Goal: Contribute content: Contribute content

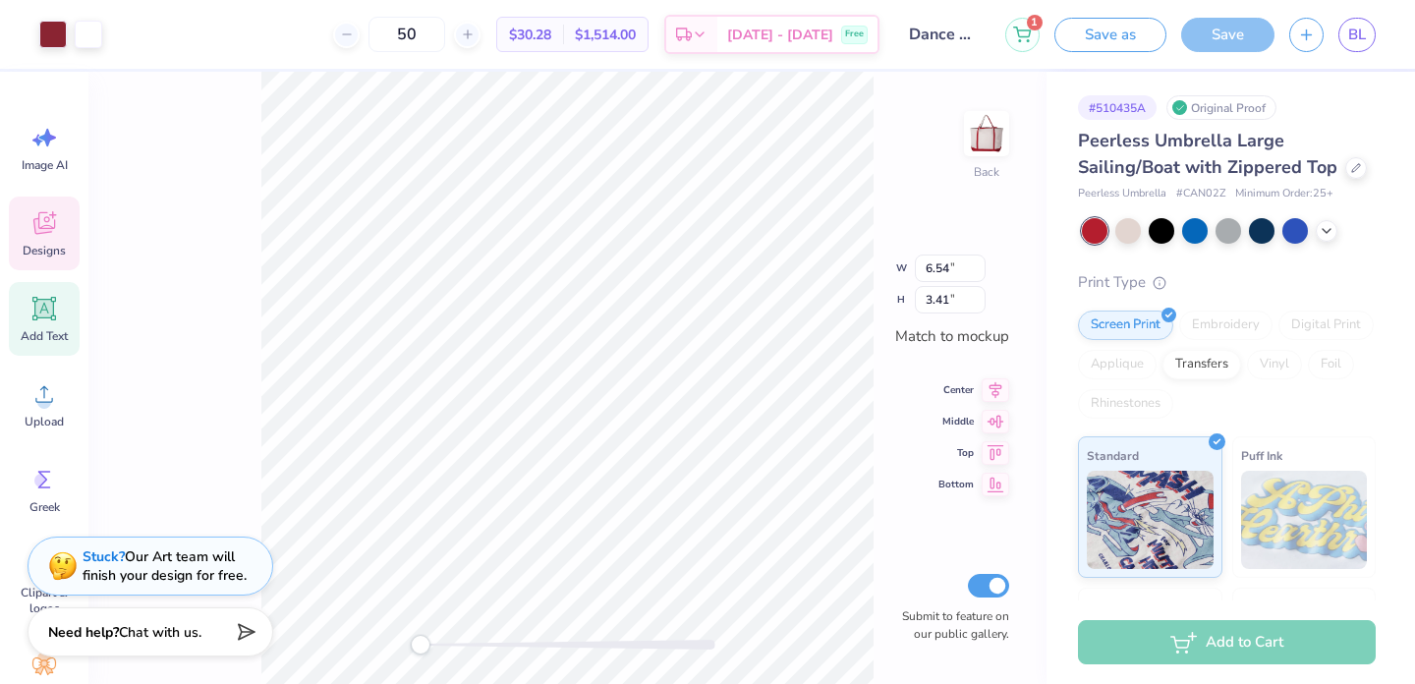
click at [38, 315] on icon at bounding box center [44, 309] width 19 height 19
type input "4.20"
type input "1.21"
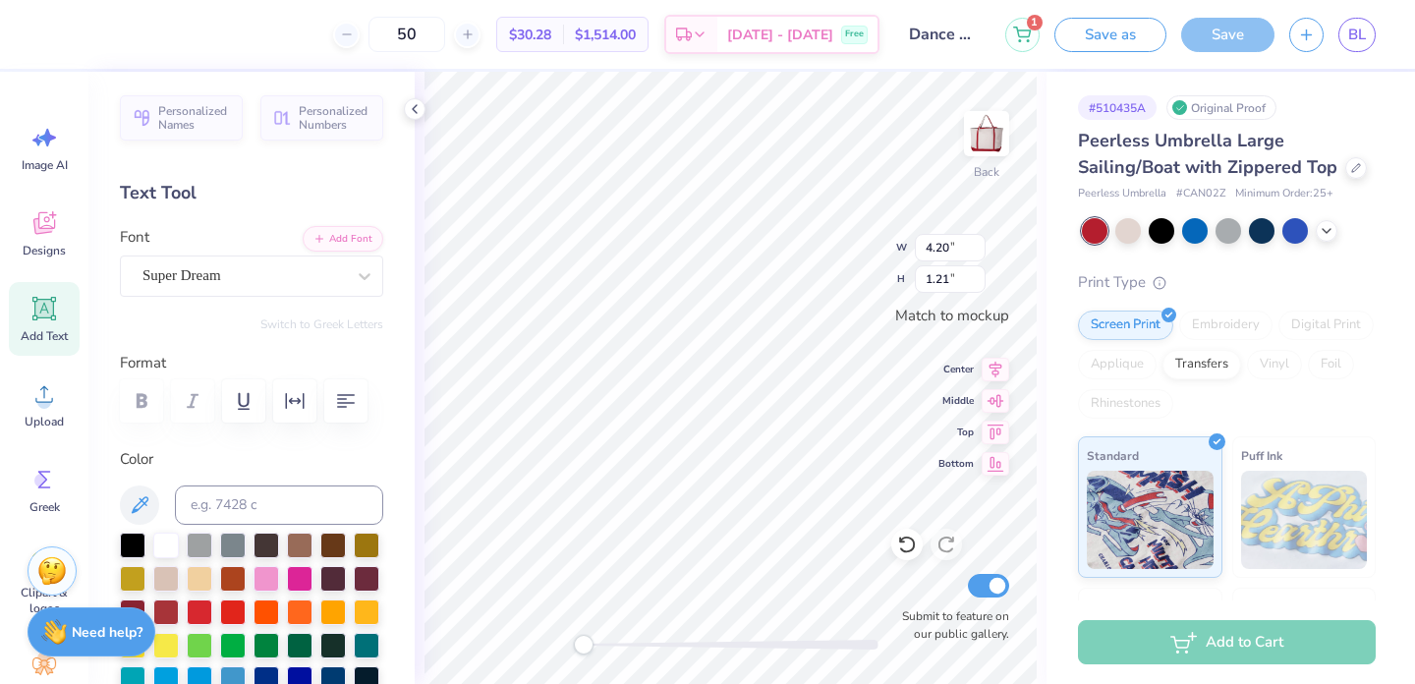
click at [422, 359] on div "Back W 4.20 4.20 " H 1.21 1.21 " Match to [GEOGRAPHIC_DATA] Middle Top Bottom S…" at bounding box center [731, 378] width 632 height 612
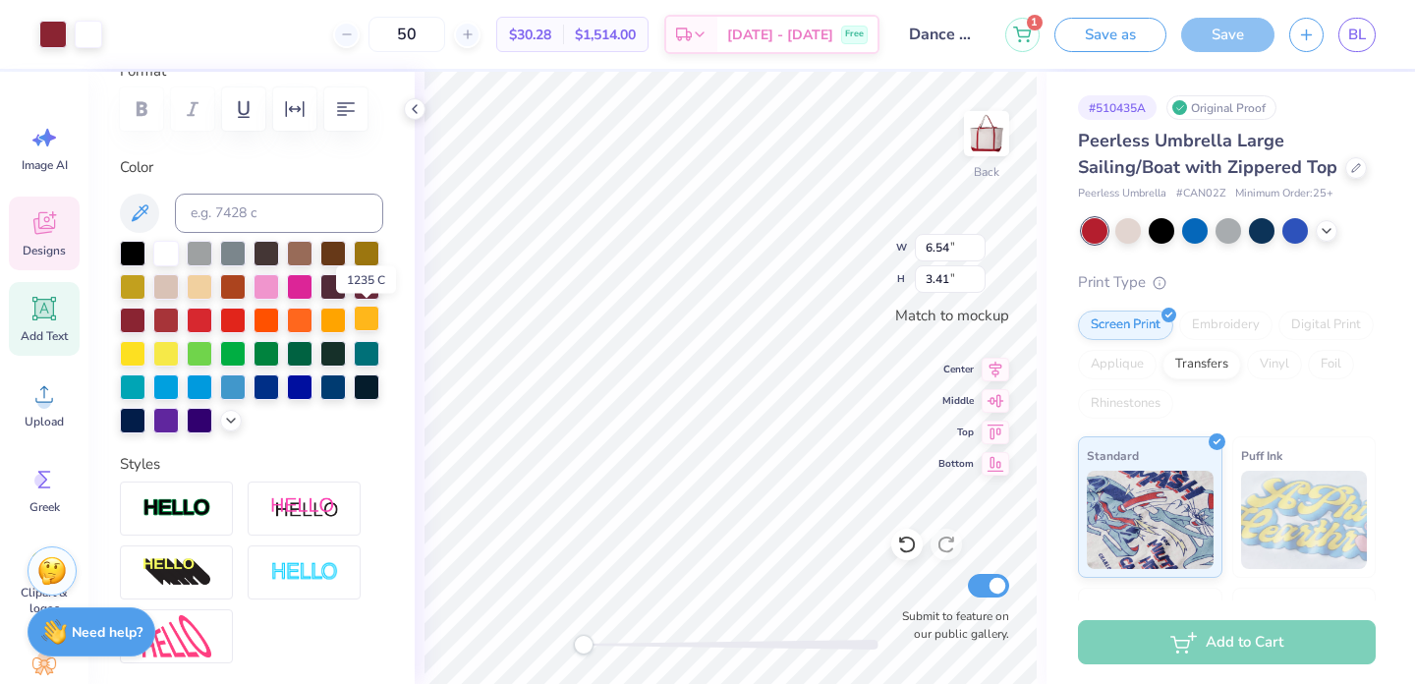
scroll to position [291, 0]
click at [368, 328] on div at bounding box center [367, 319] width 26 height 26
click at [365, 320] on div at bounding box center [367, 319] width 26 height 26
click at [349, 317] on div at bounding box center [251, 338] width 263 height 193
click at [361, 317] on div at bounding box center [367, 319] width 26 height 26
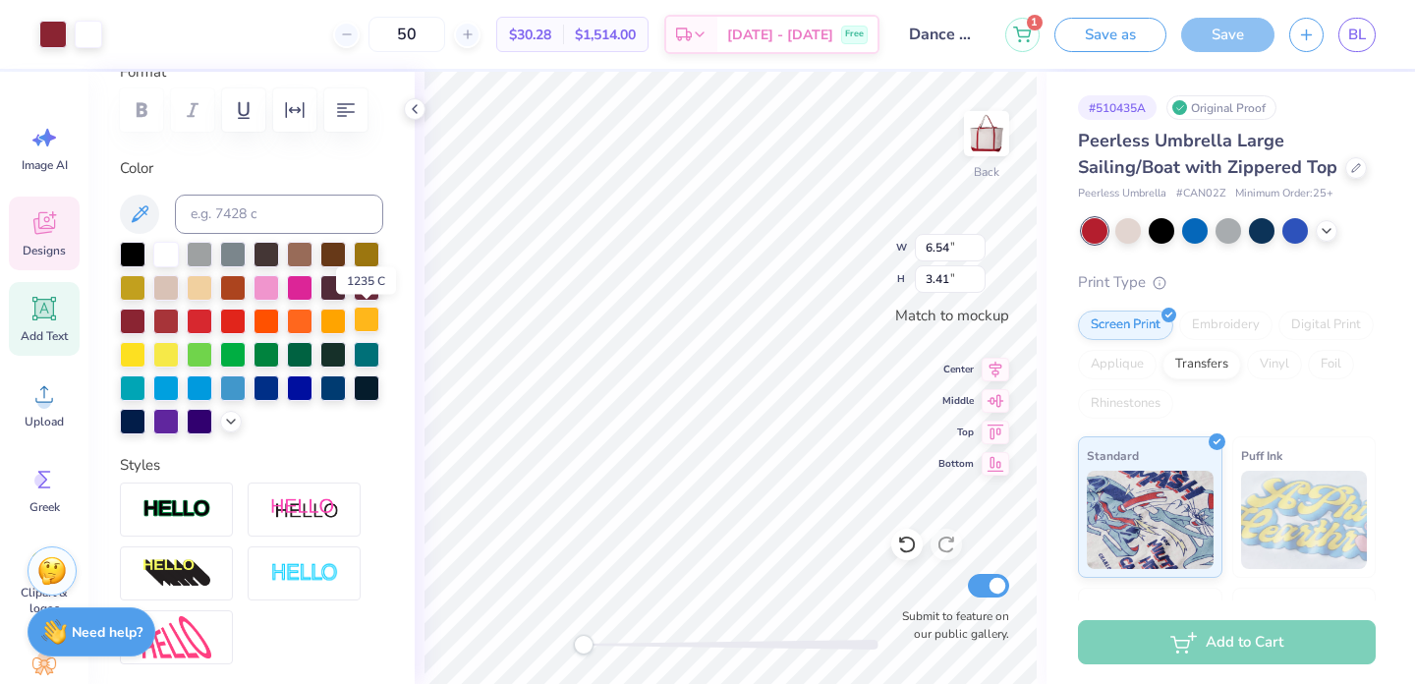
click at [361, 317] on div at bounding box center [367, 319] width 26 height 26
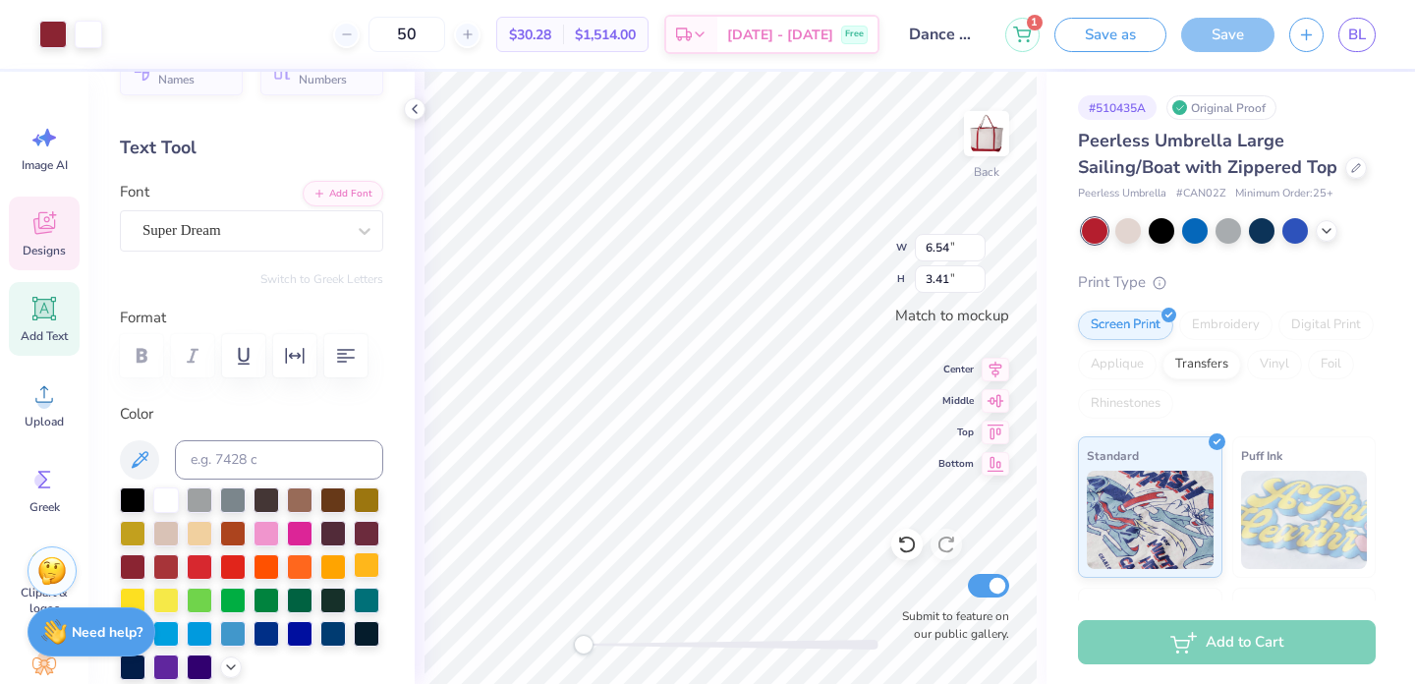
scroll to position [78, 0]
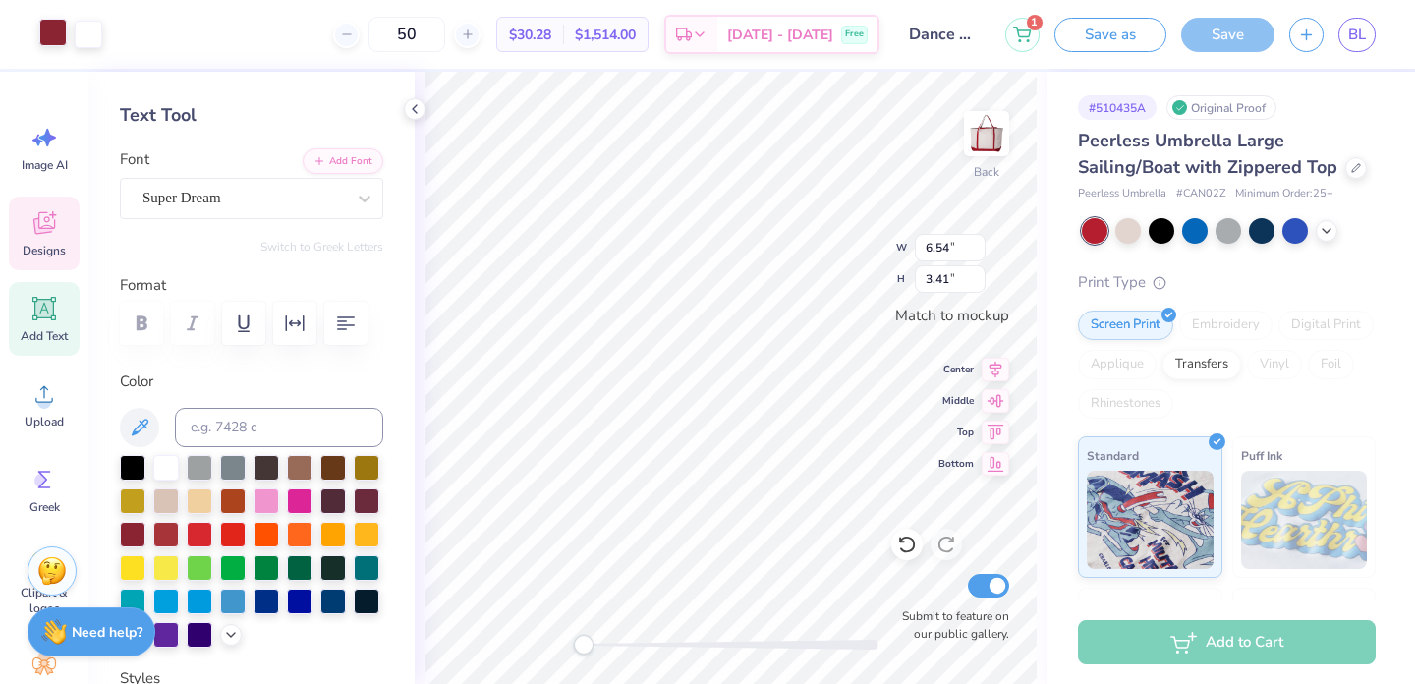
click at [57, 31] on div at bounding box center [53, 33] width 28 height 28
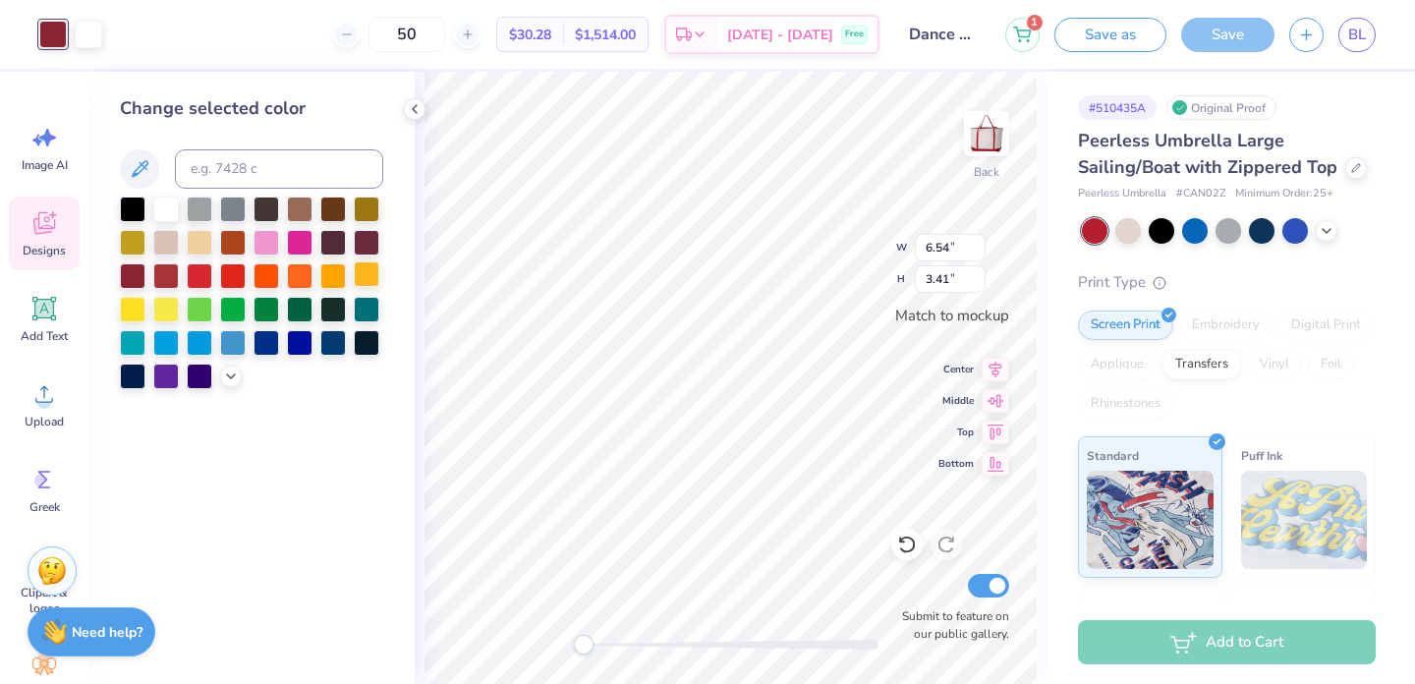
click at [361, 277] on div at bounding box center [367, 274] width 26 height 26
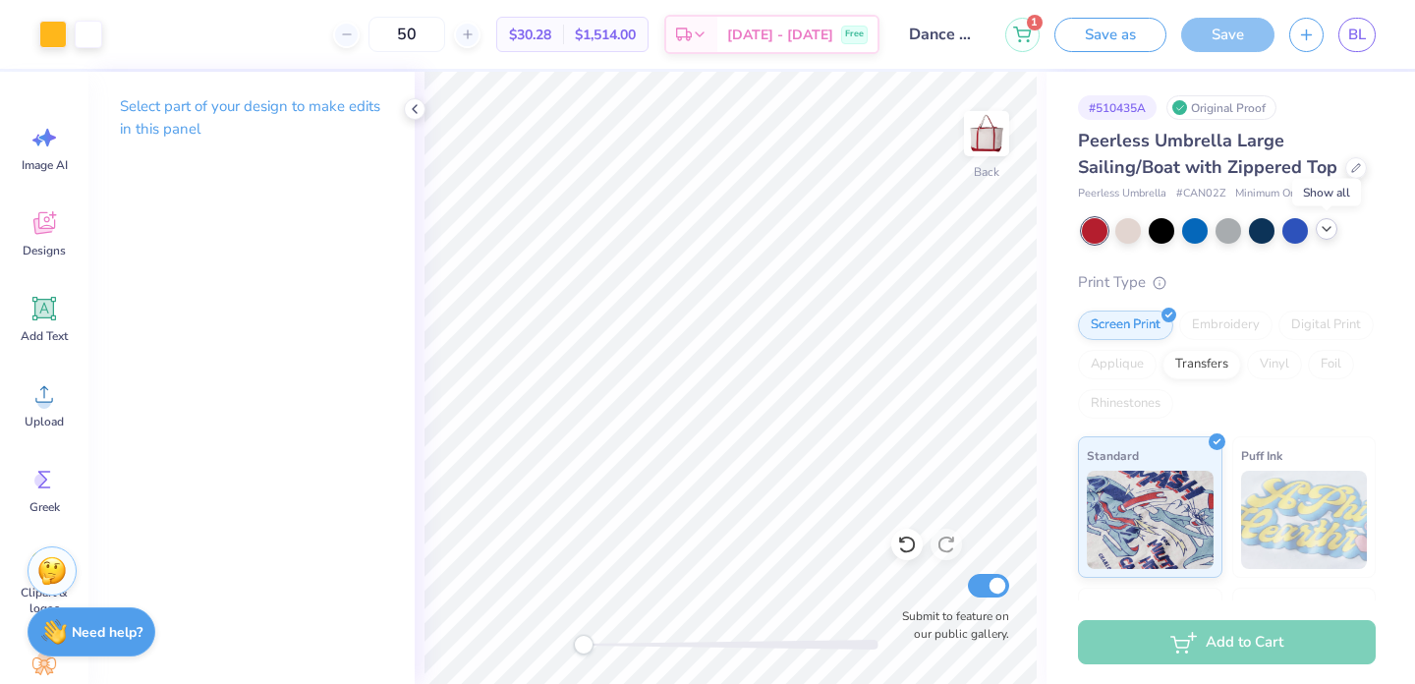
click at [1325, 233] on icon at bounding box center [1326, 229] width 16 height 16
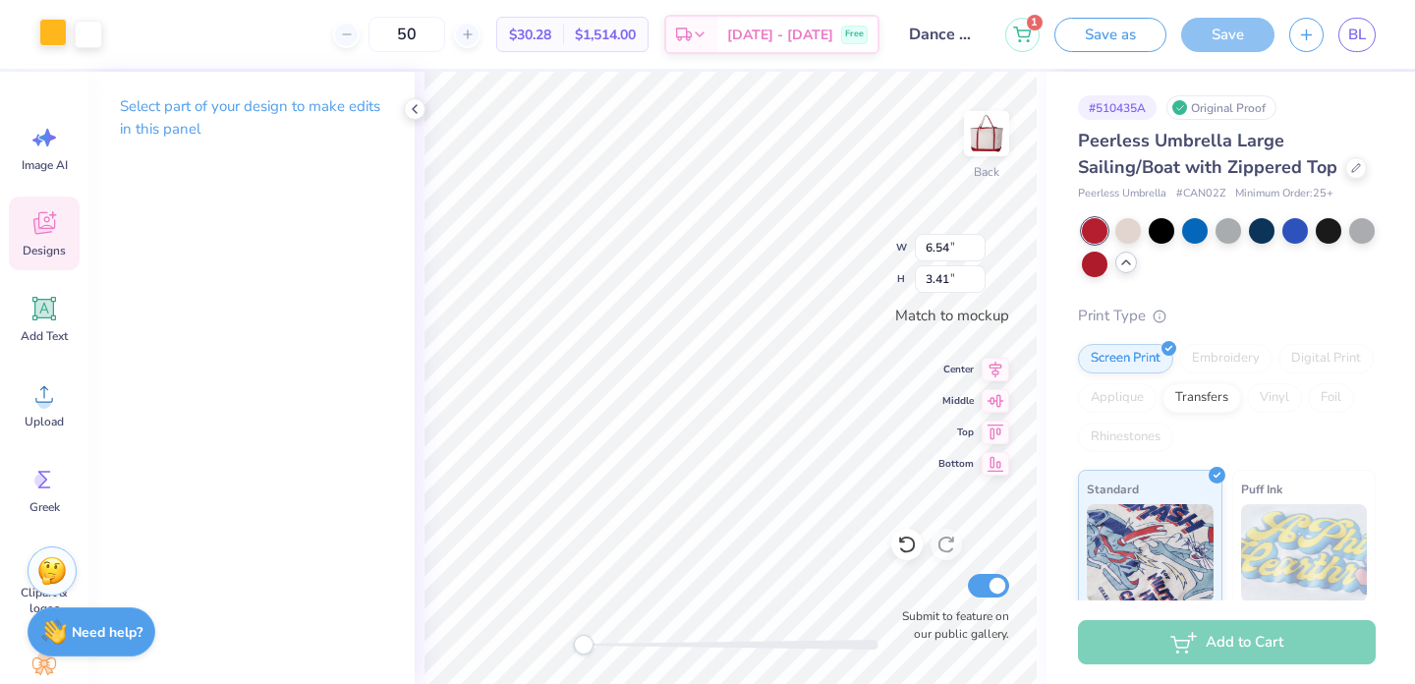
click at [55, 40] on div at bounding box center [53, 33] width 28 height 28
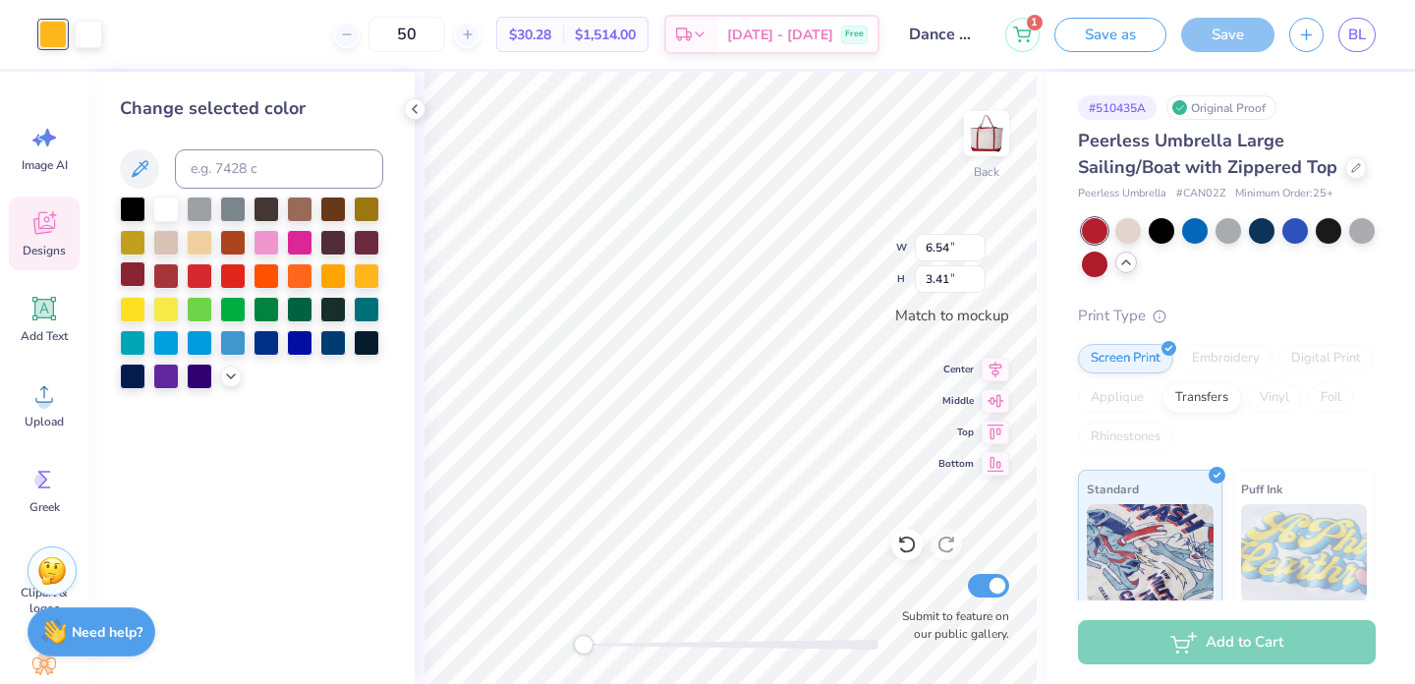
click at [126, 270] on div at bounding box center [133, 274] width 26 height 26
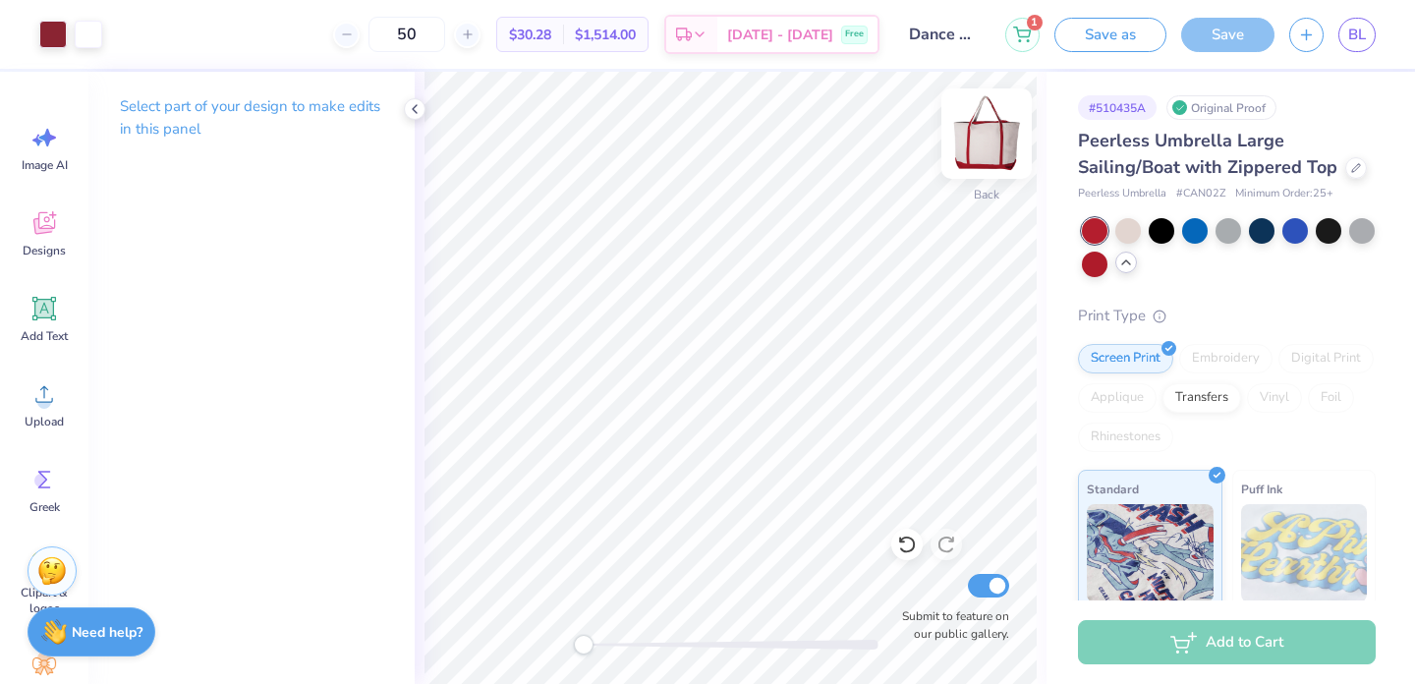
click at [979, 135] on img at bounding box center [986, 133] width 79 height 79
click at [43, 251] on span "Designs" at bounding box center [44, 251] width 43 height 16
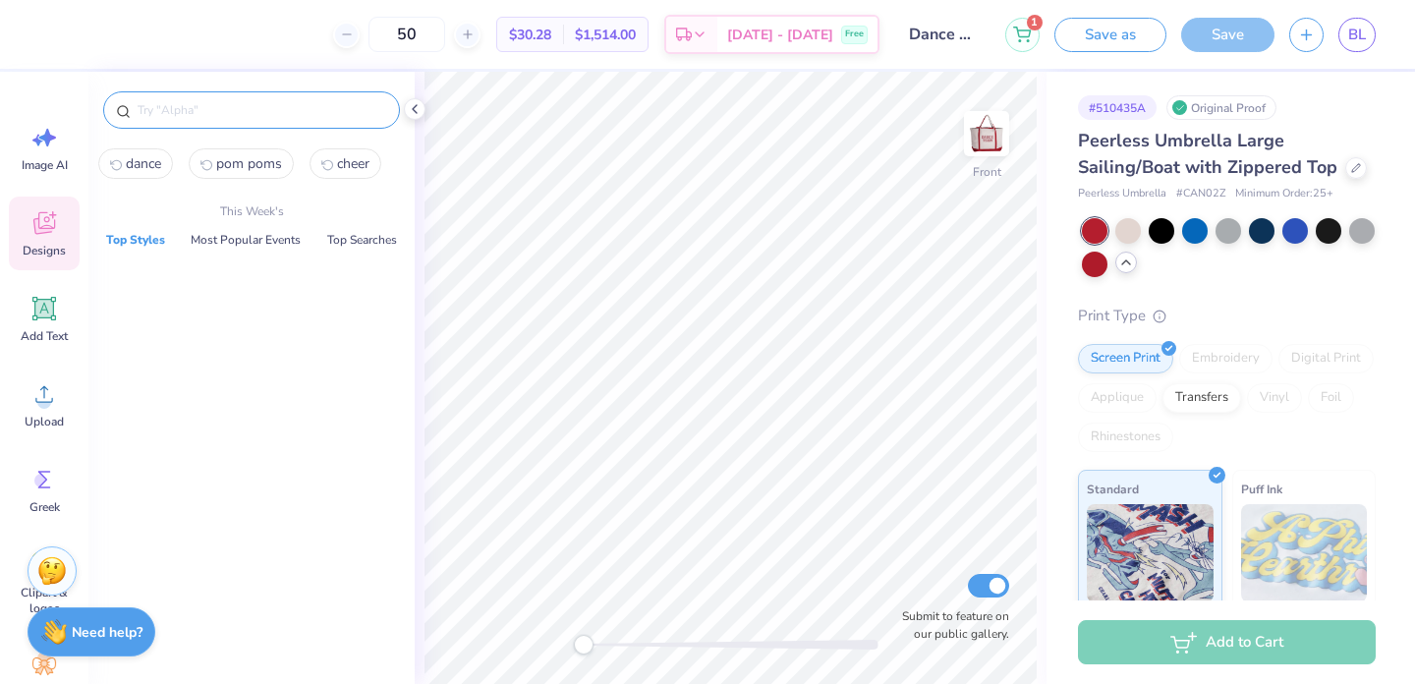
click at [269, 115] on input "text" at bounding box center [261, 110] width 251 height 20
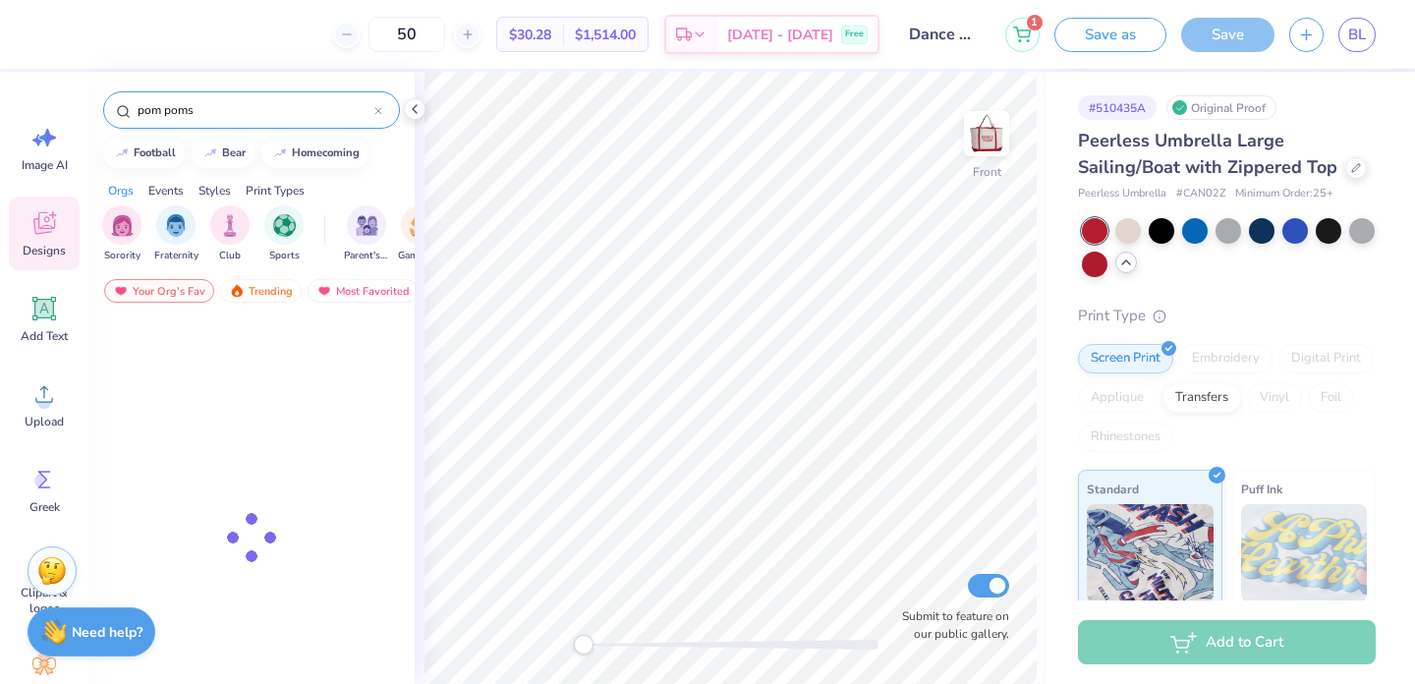
type input "pom poms"
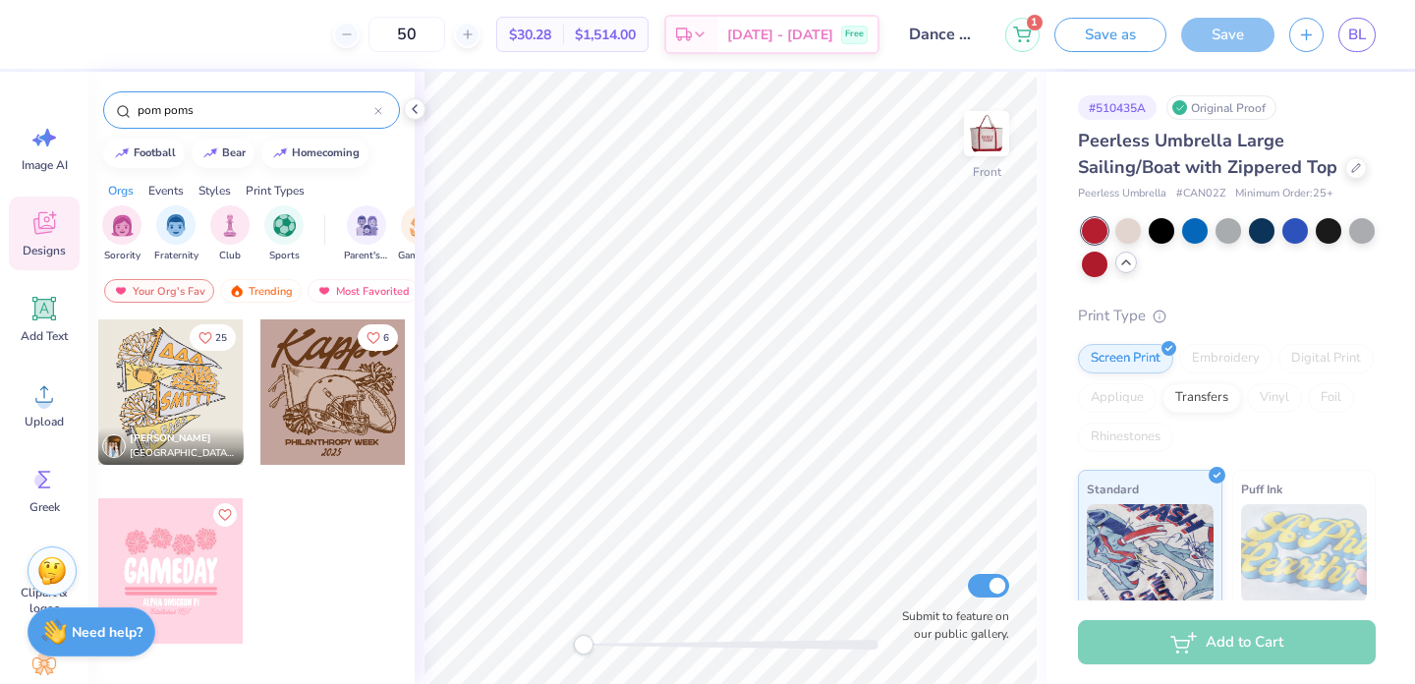
click at [152, 388] on div at bounding box center [170, 391] width 145 height 145
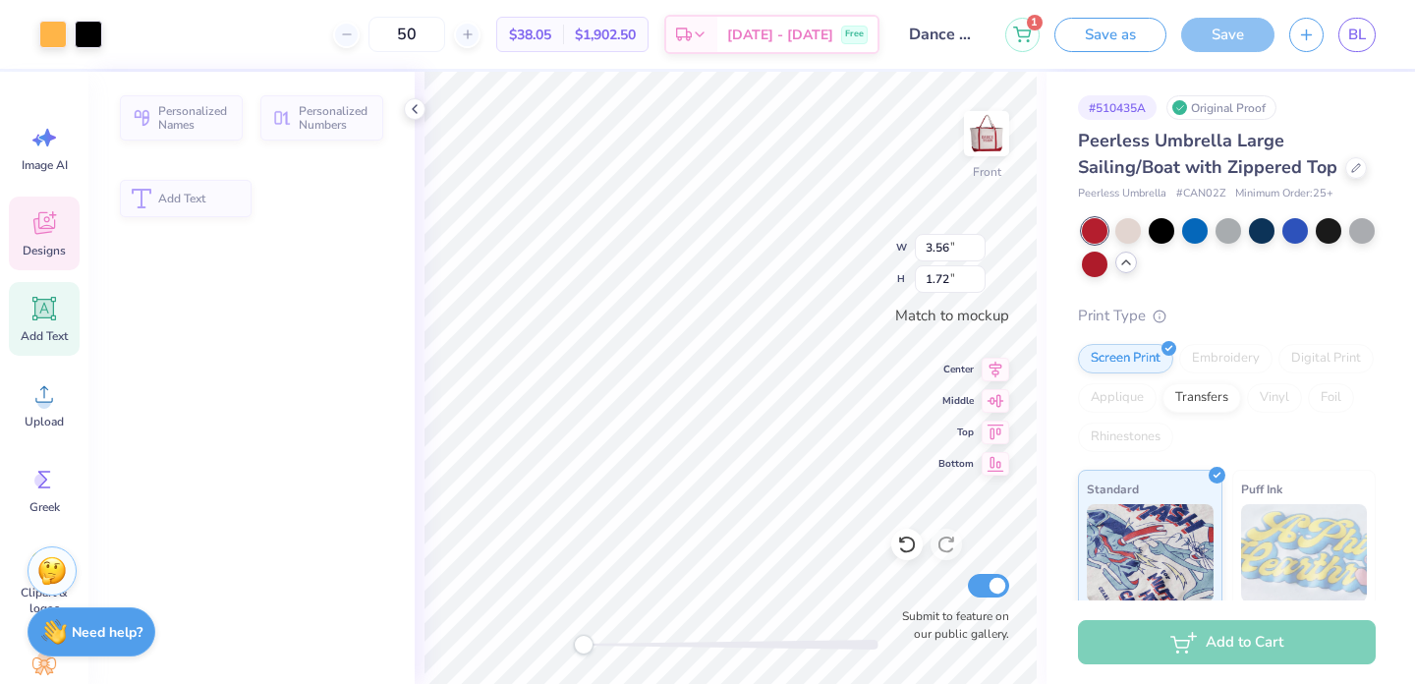
type input "3.56"
type input "1.72"
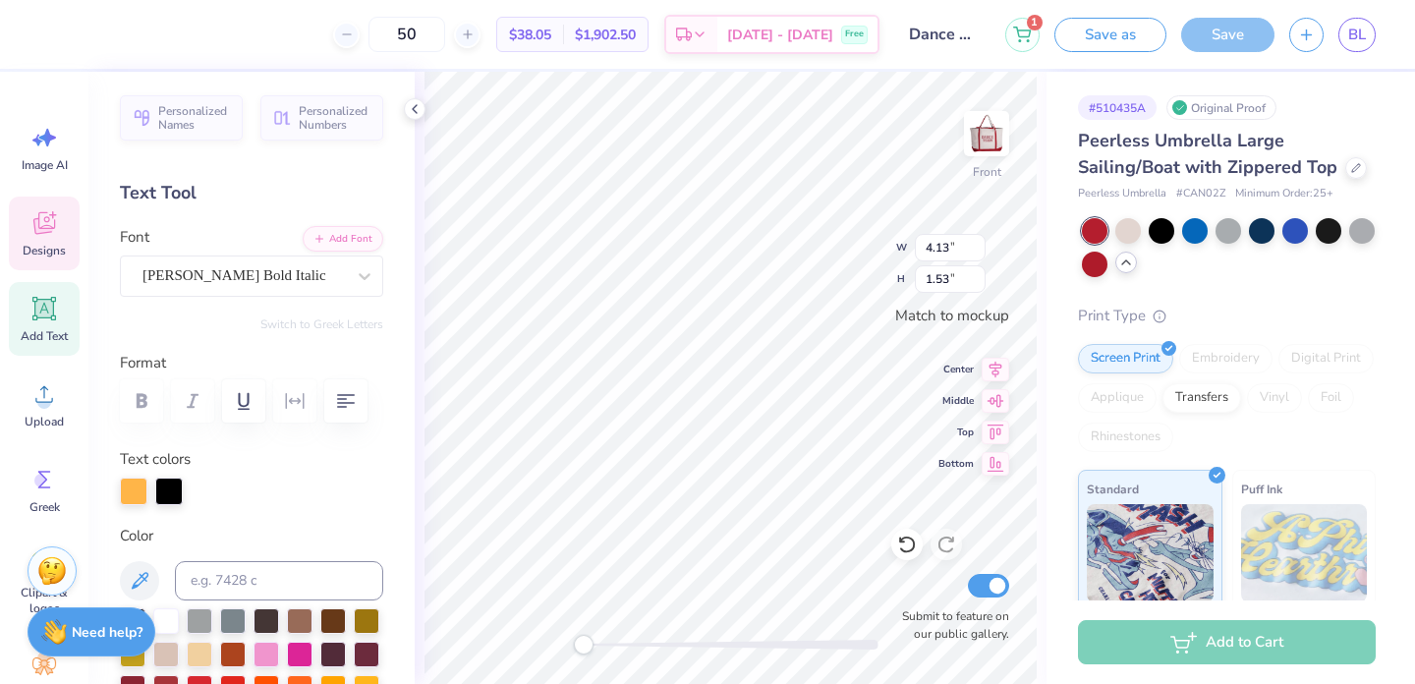
type input "5.16"
type input "2.65"
type input "3.55"
type input "2.57"
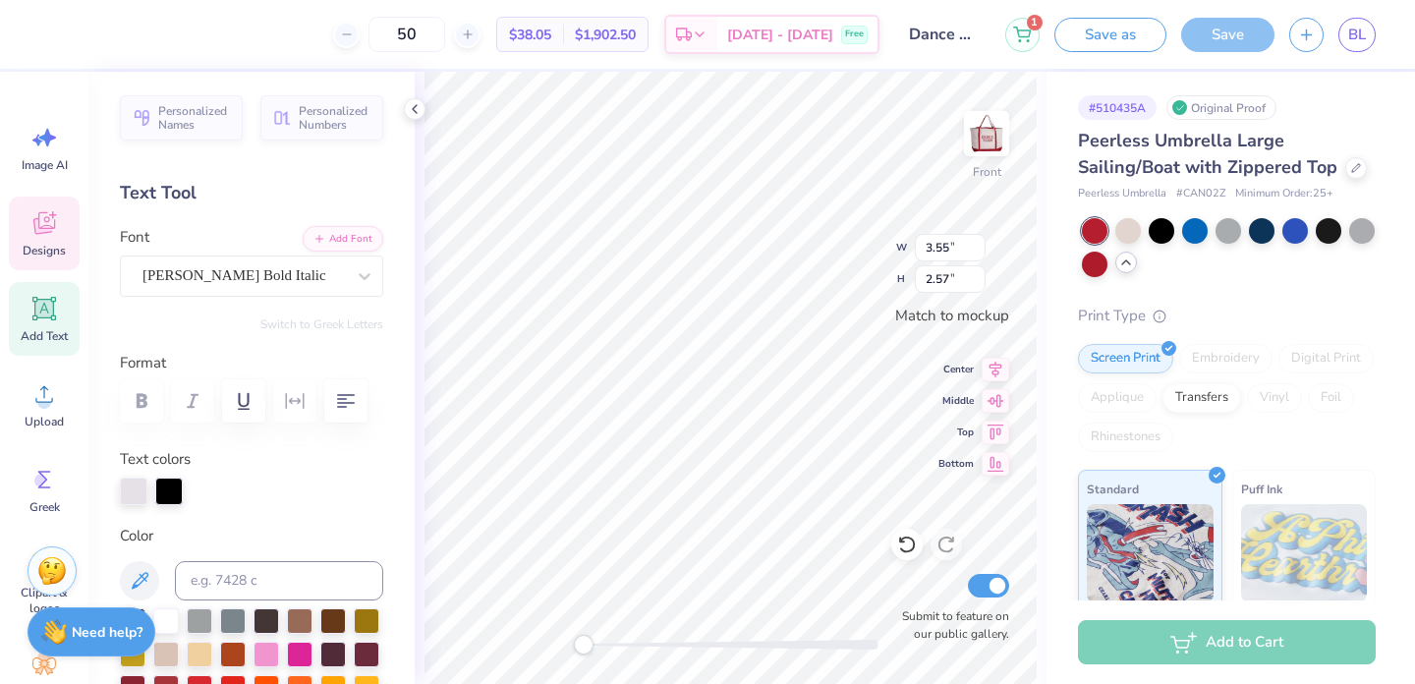
type textarea "gO Bears"
click at [58, 230] on icon at bounding box center [43, 222] width 29 height 29
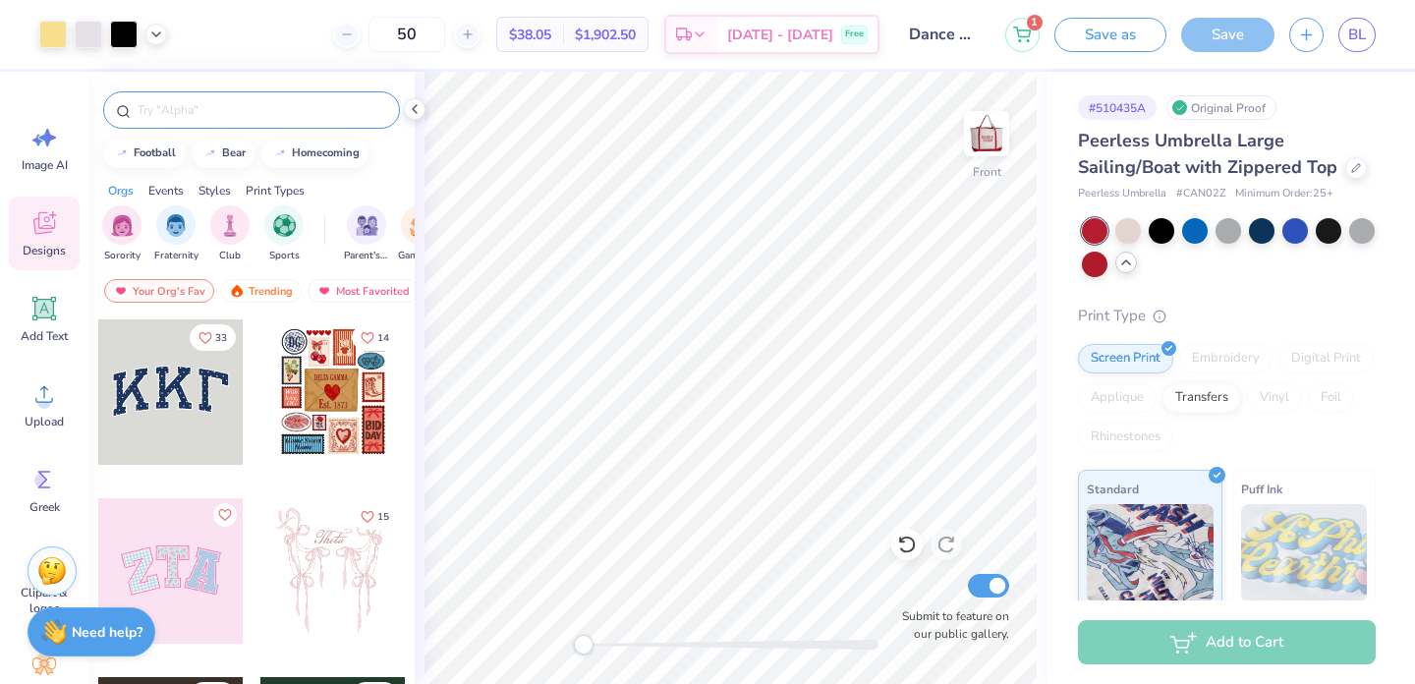
click at [175, 118] on input "text" at bounding box center [261, 110] width 251 height 20
type input "bear paw"
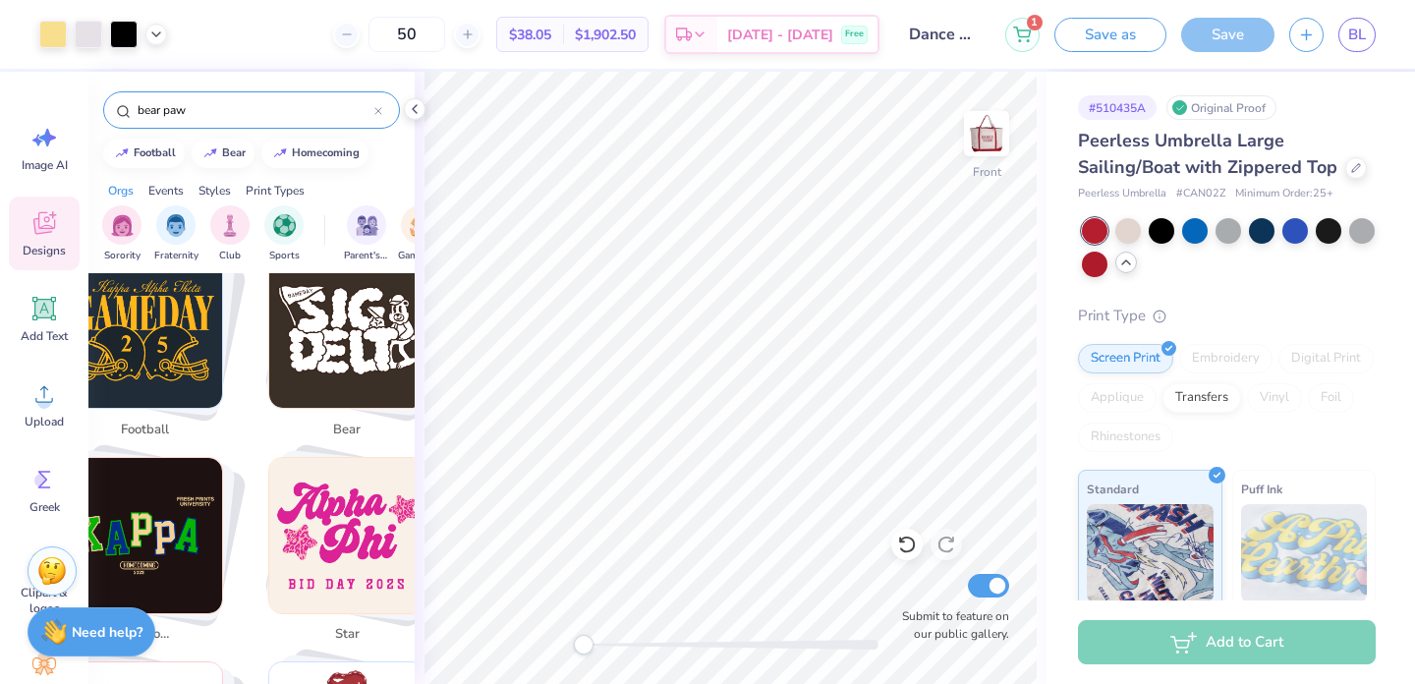
scroll to position [0, 0]
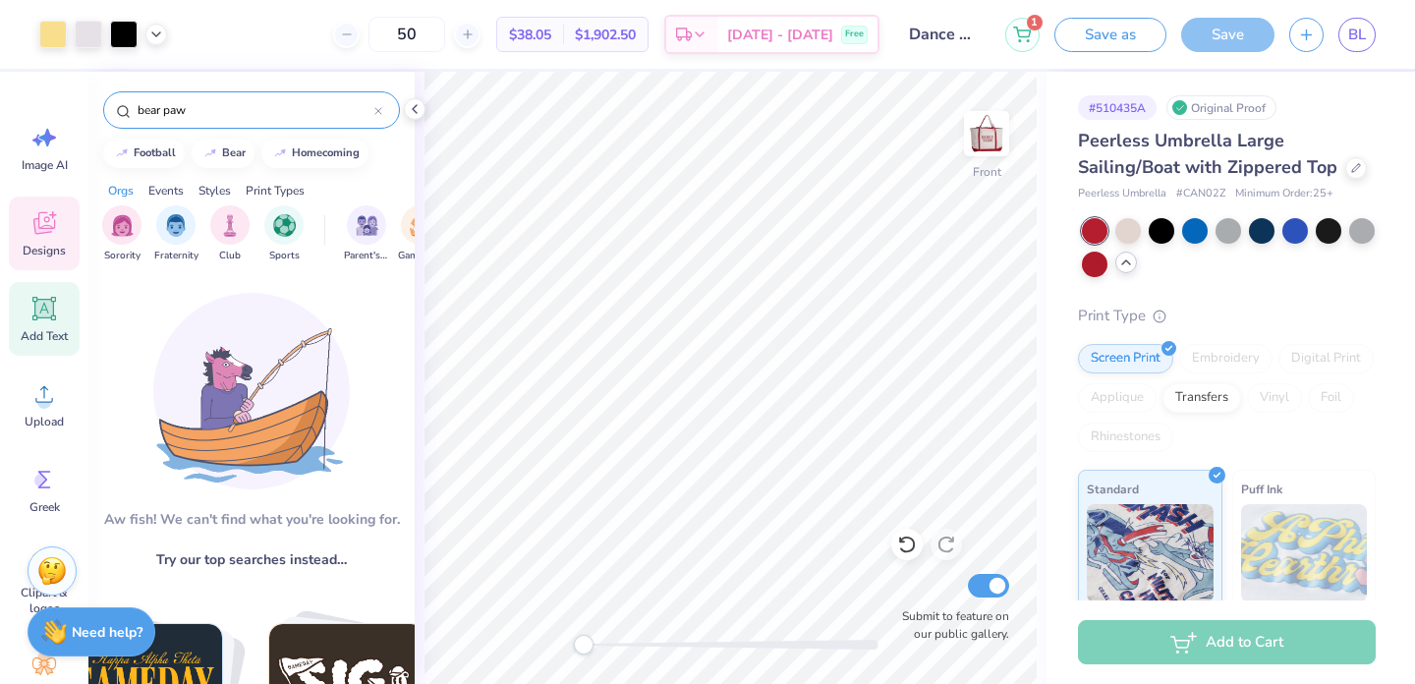
click at [42, 310] on icon at bounding box center [44, 309] width 19 height 19
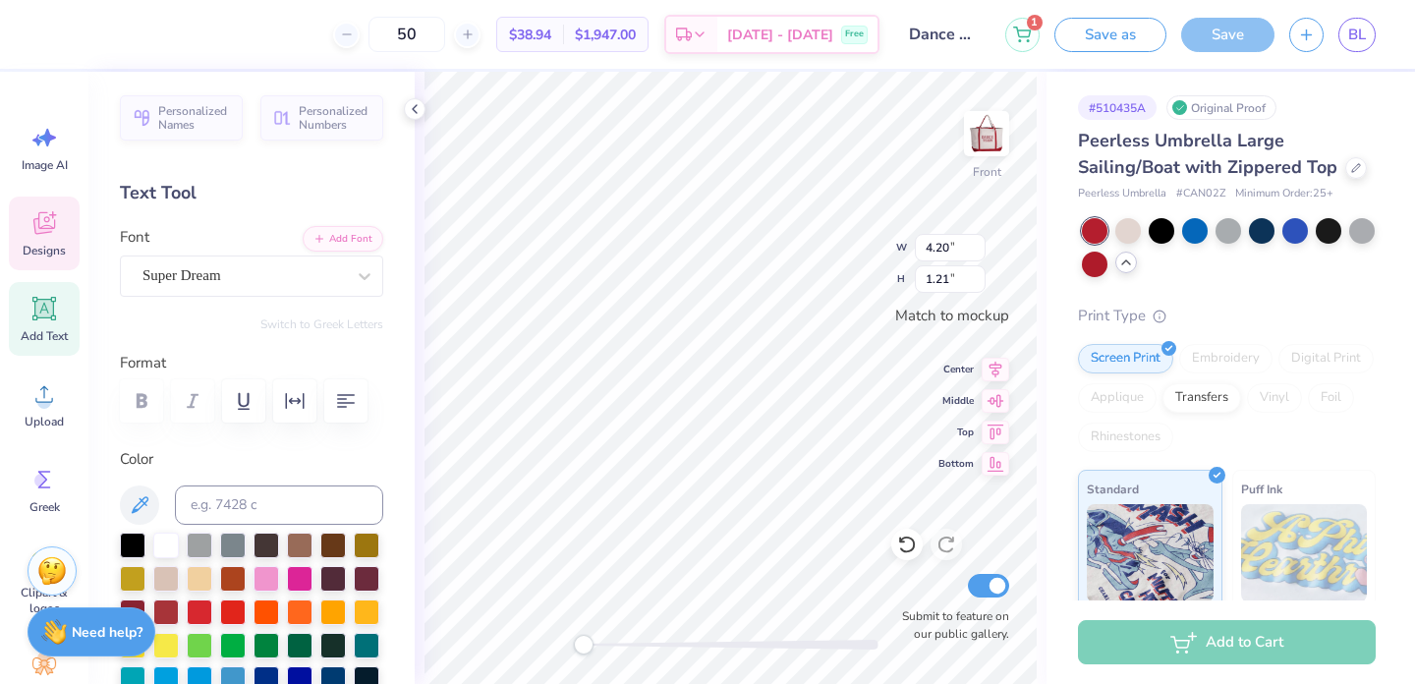
click at [43, 236] on icon at bounding box center [43, 222] width 29 height 29
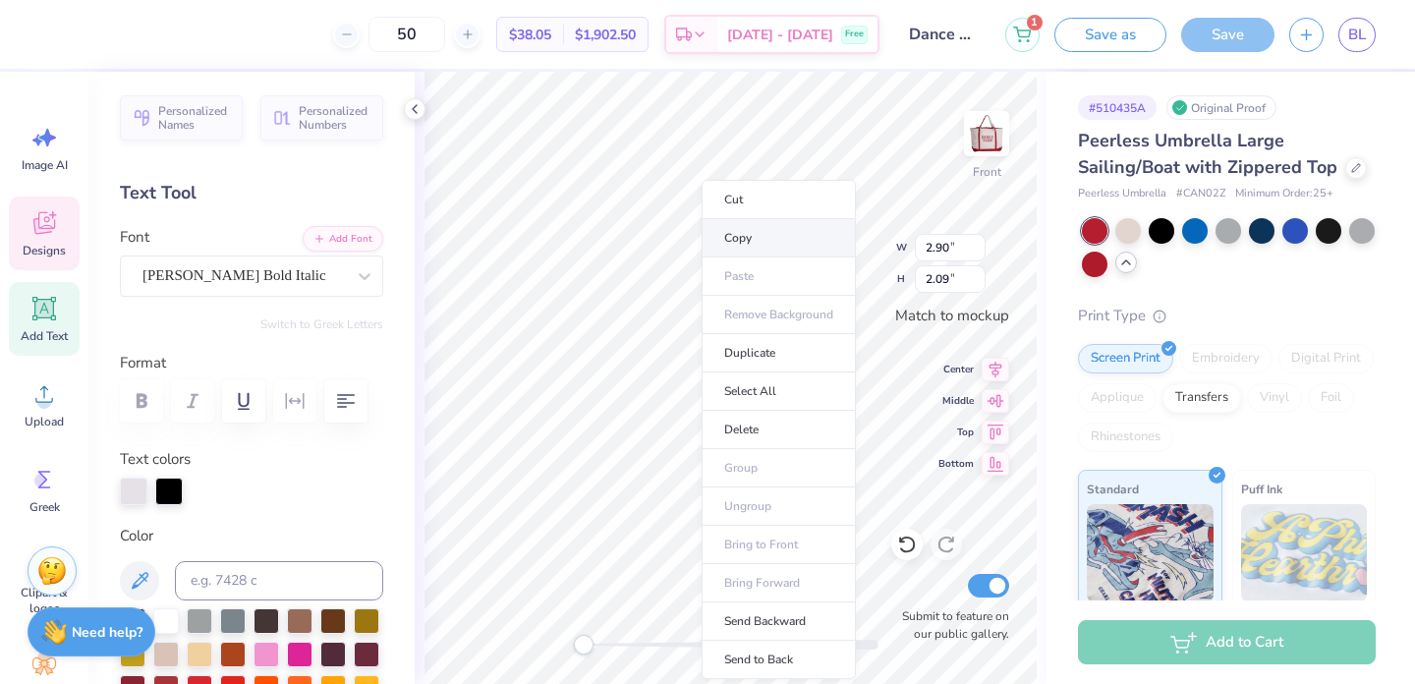
click at [764, 238] on li "Copy" at bounding box center [778, 238] width 154 height 38
click at [804, 345] on li "Duplicate" at bounding box center [795, 353] width 154 height 38
type input "3.28"
type input "1.29"
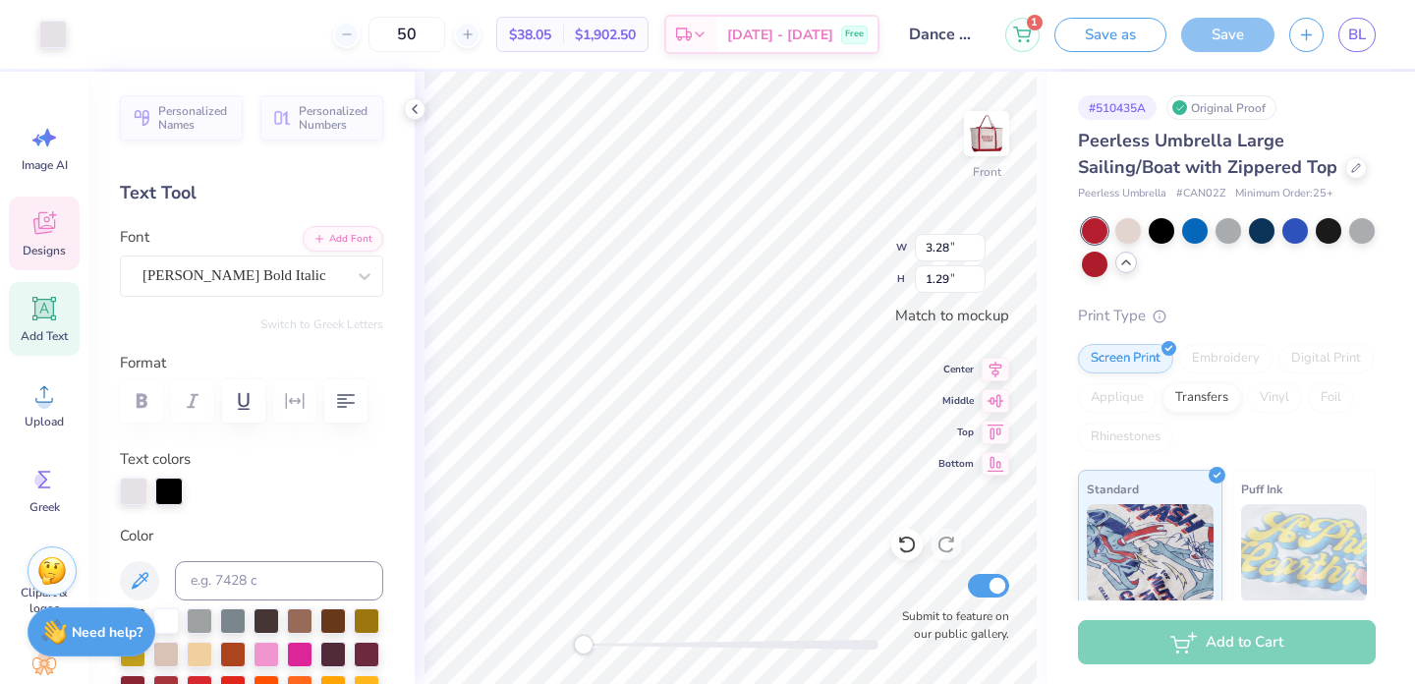
type input "5.48"
type input "2.97"
type input "3.28"
type input "1.29"
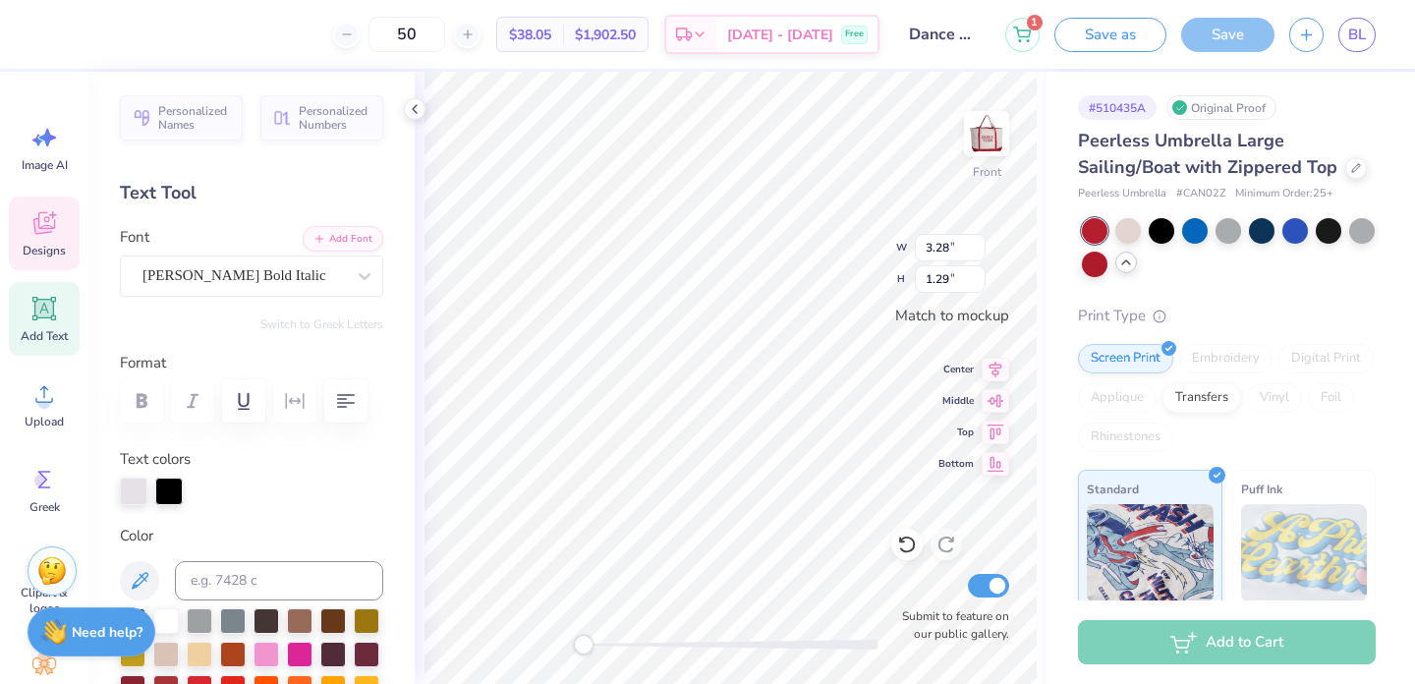
type textarea "s"
type input "5.48"
type input "2.97"
type input "3.80"
type input "2.43"
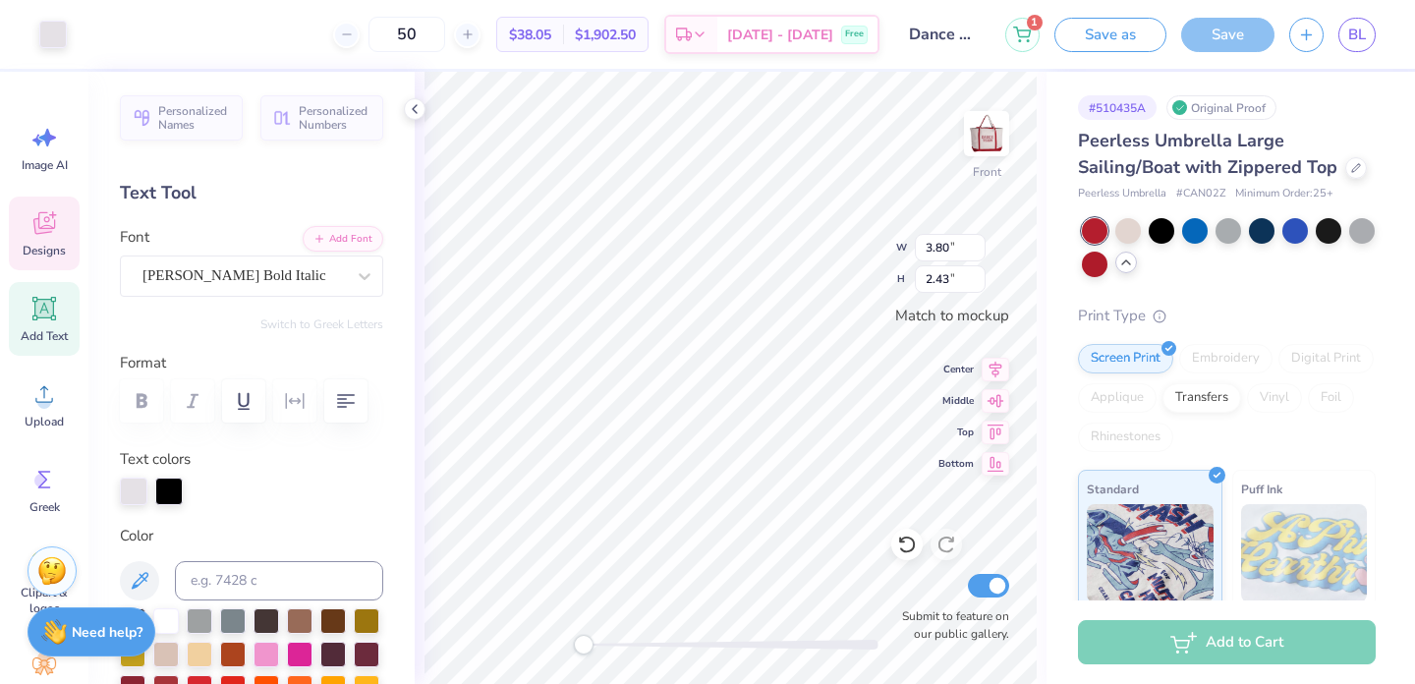
type input "5.48"
type input "2.97"
click at [770, 362] on li "Duplicate" at bounding box center [774, 353] width 154 height 38
type textarea "g"
type textarea "MADT"
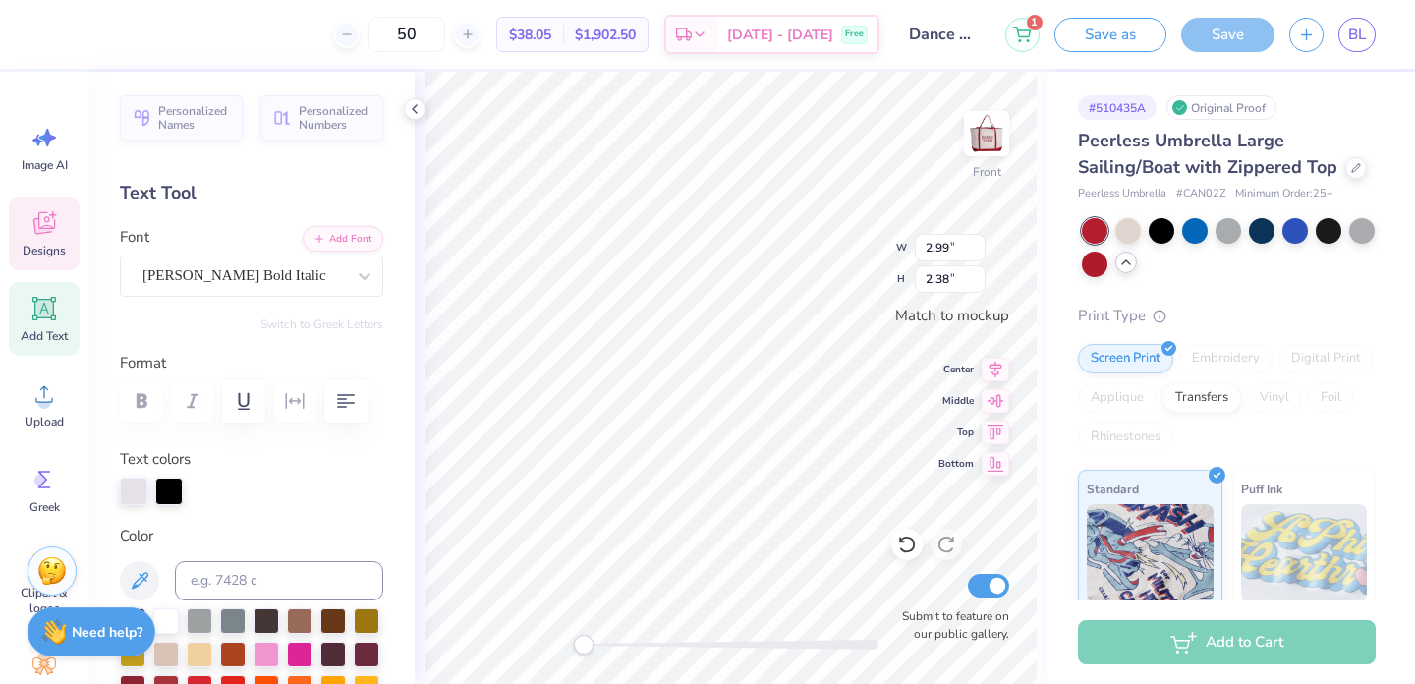
type textarea "M-ADT"
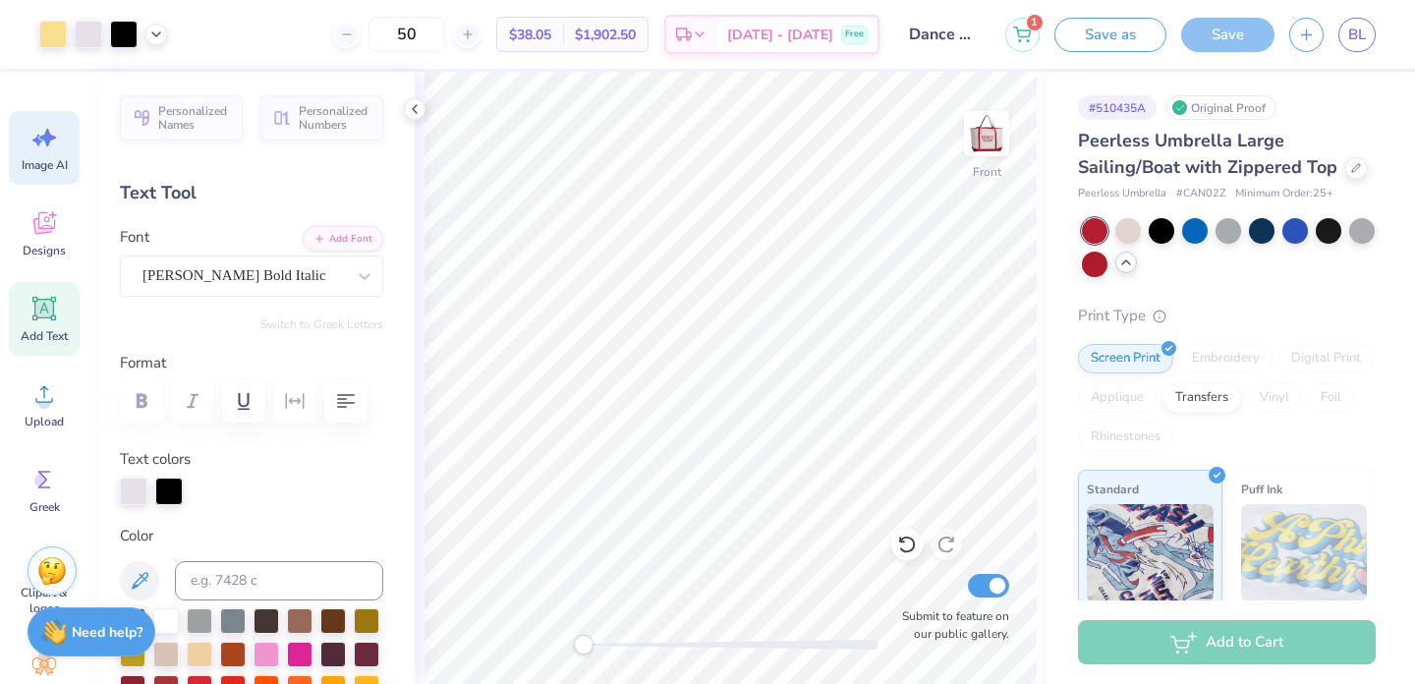
click at [59, 158] on span "Image AI" at bounding box center [45, 165] width 46 height 16
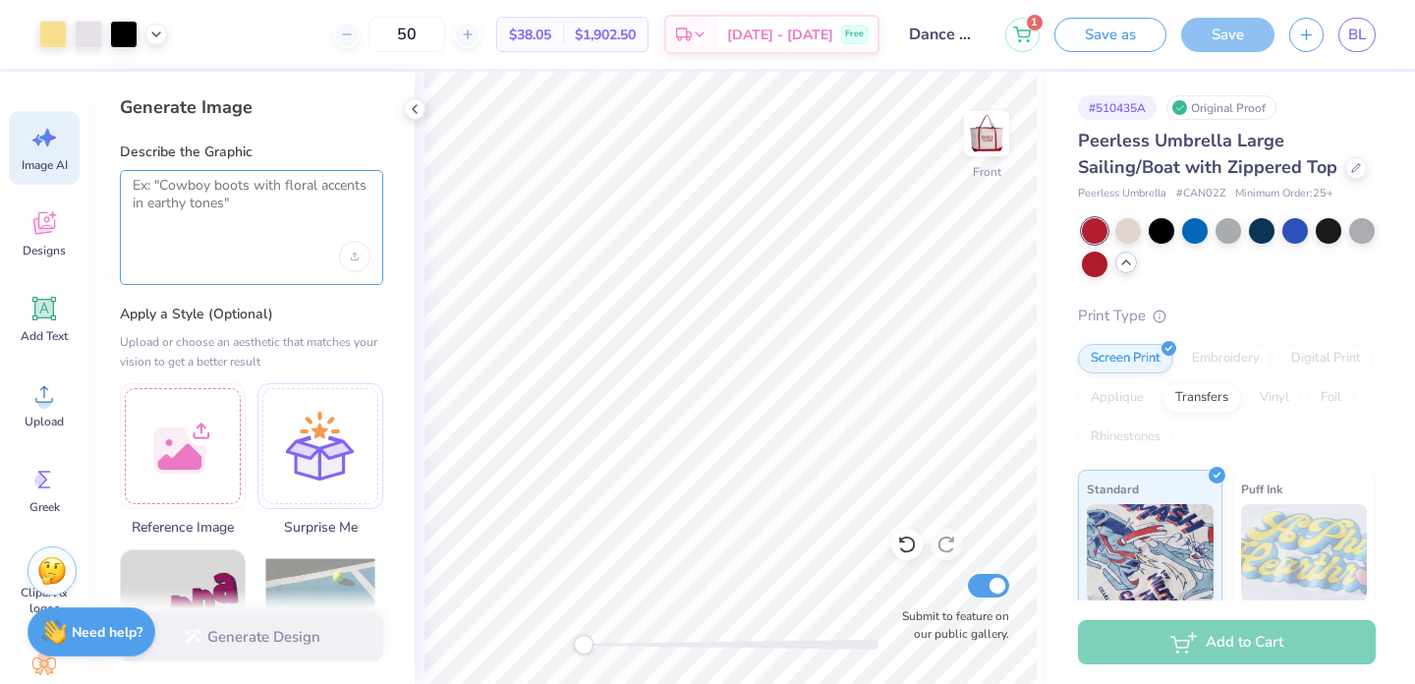
click at [222, 196] on textarea at bounding box center [252, 201] width 238 height 49
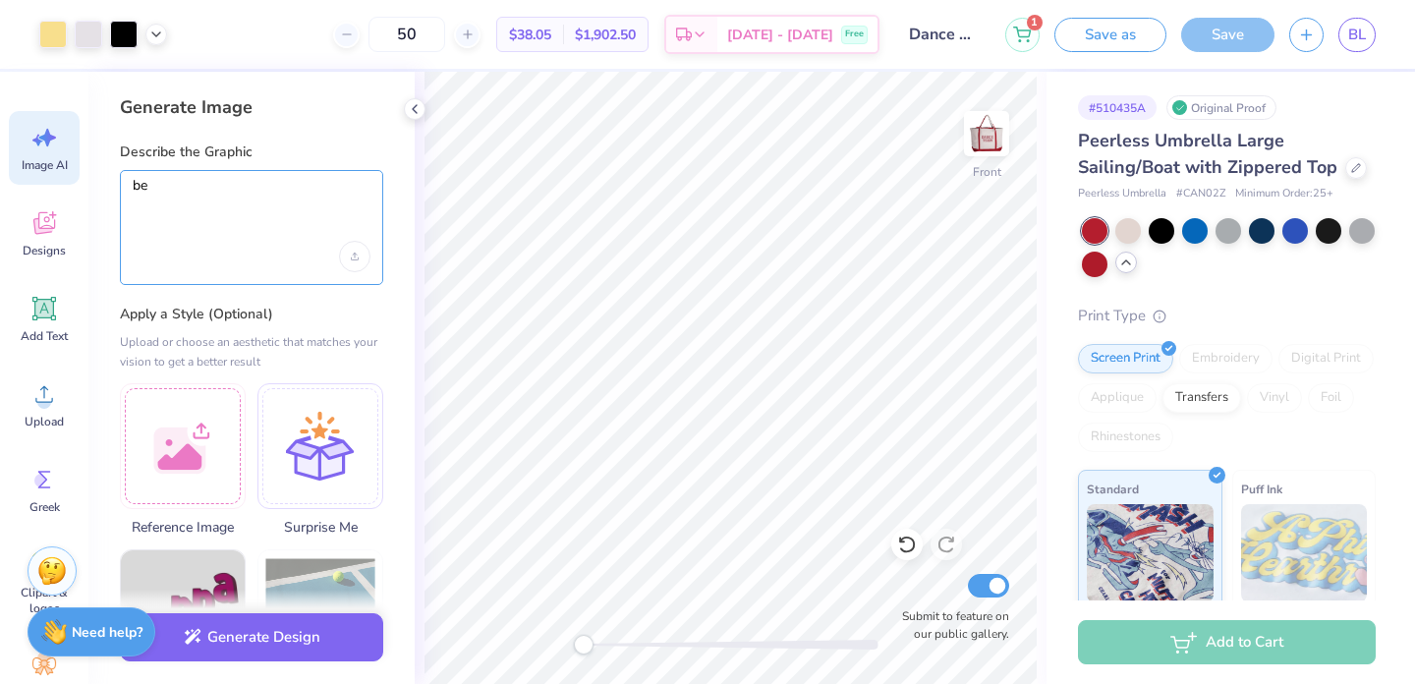
type textarea "b"
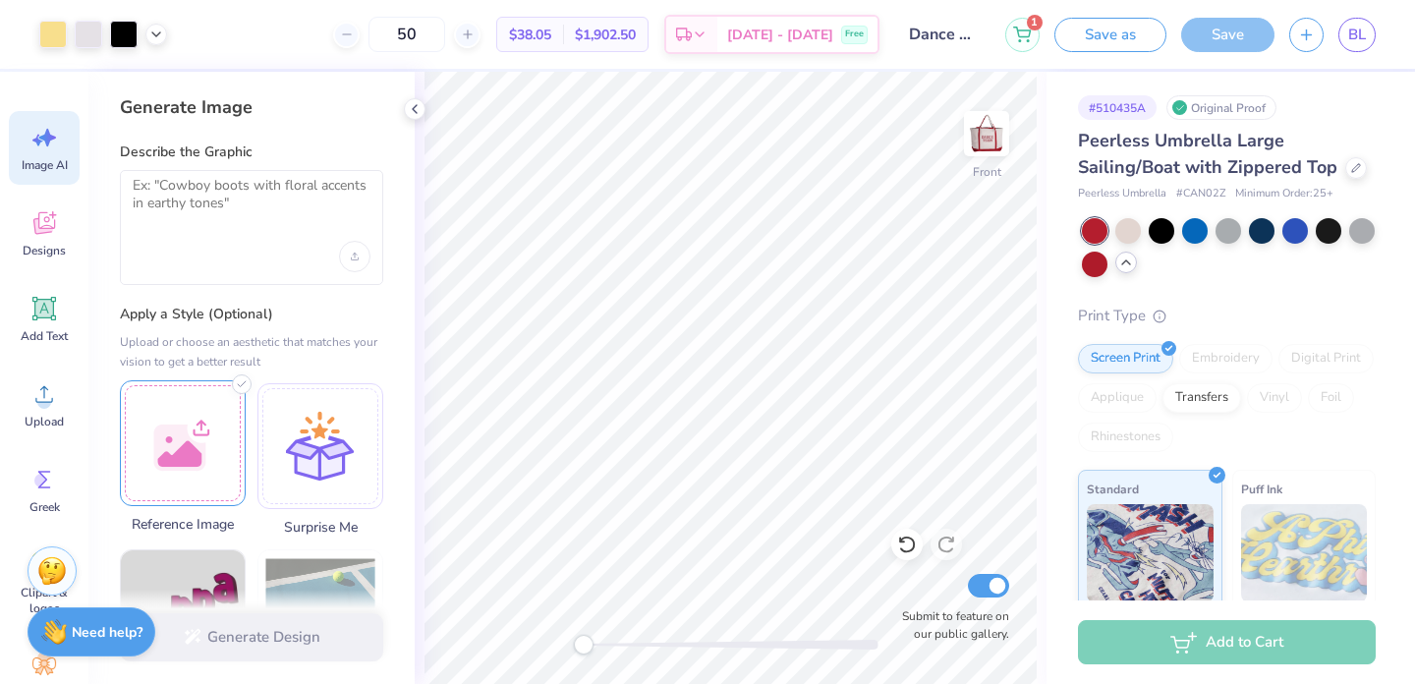
click at [182, 415] on div at bounding box center [183, 443] width 126 height 126
click at [214, 207] on textarea at bounding box center [252, 201] width 238 height 49
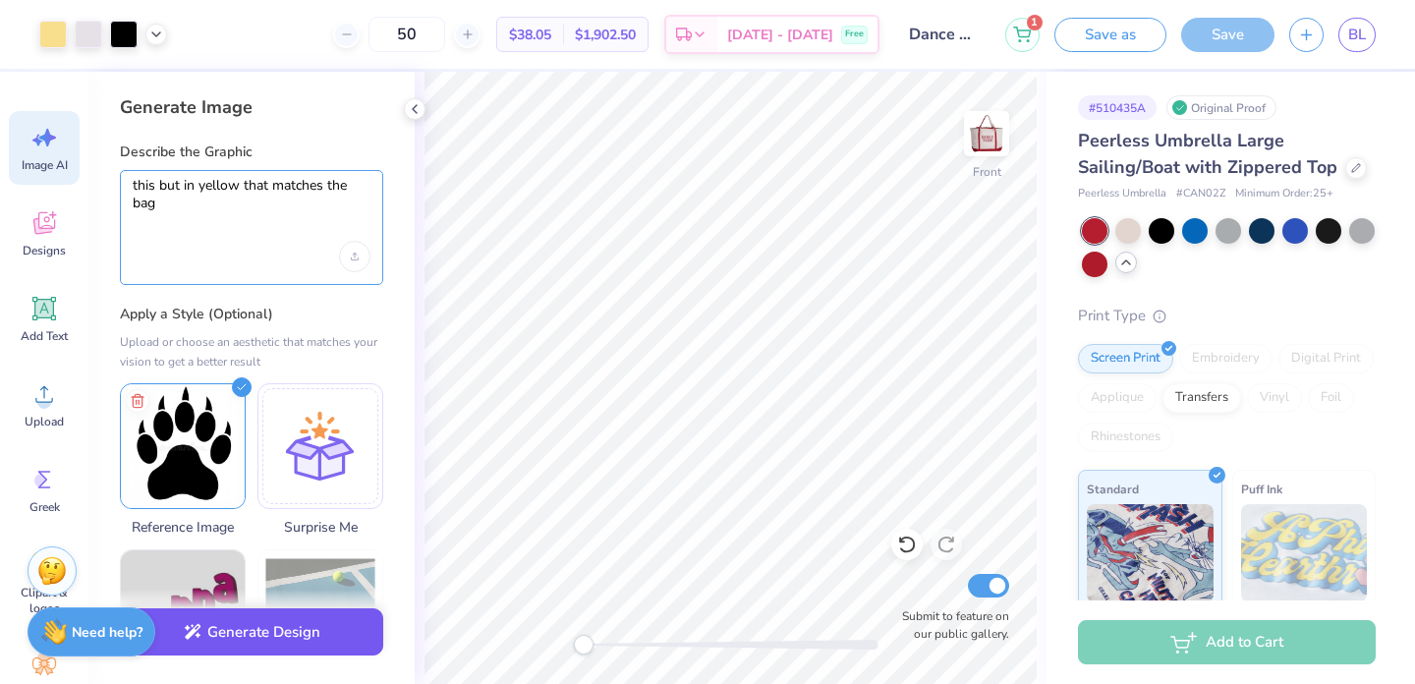
type textarea "this but in yellow that matches the bag"
click at [295, 632] on button "Generate Design" at bounding box center [251, 632] width 263 height 48
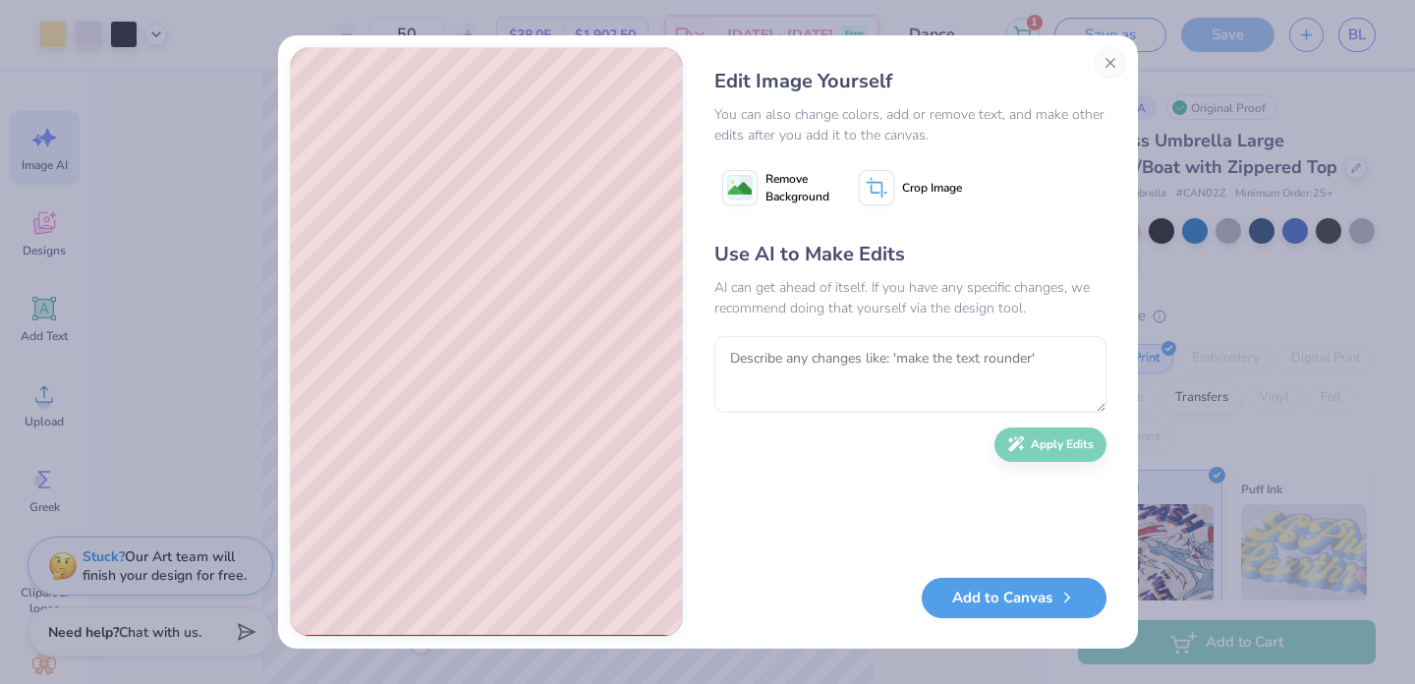
click at [761, 181] on button "Remove Background" at bounding box center [775, 187] width 123 height 49
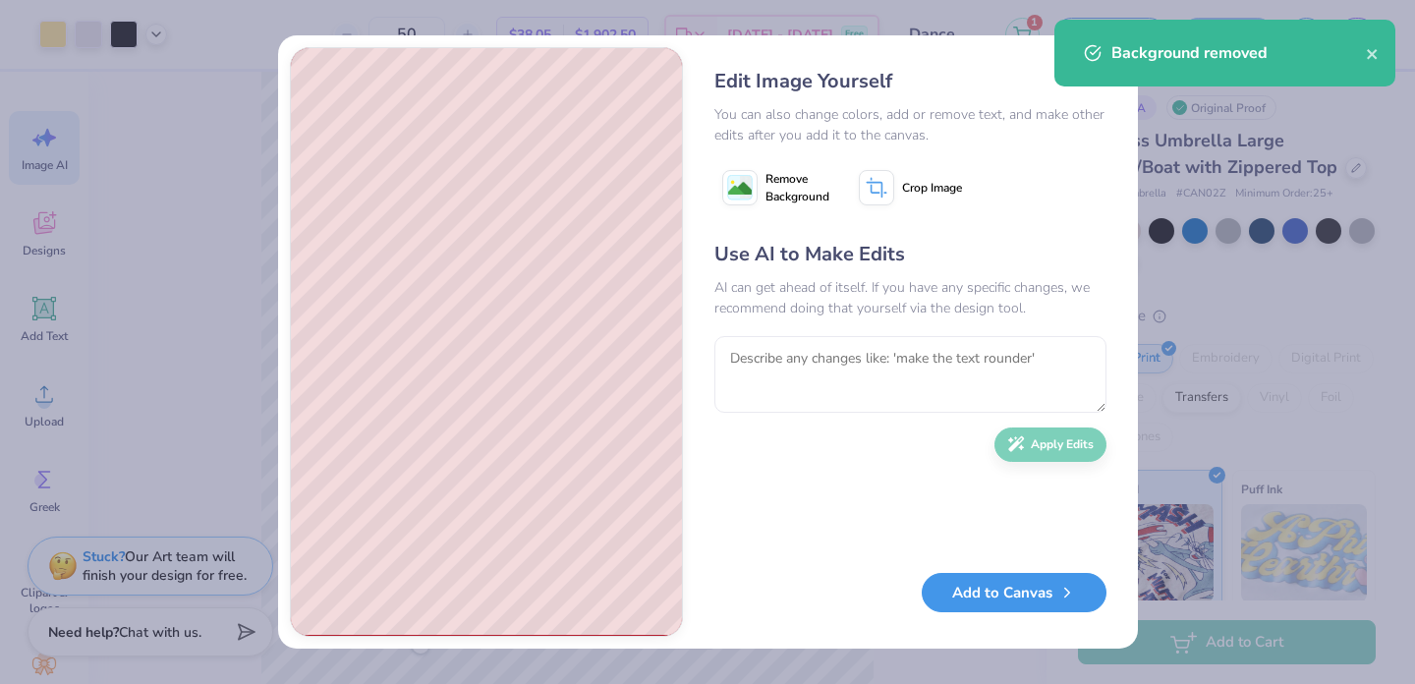
click at [999, 593] on button "Add to Canvas" at bounding box center [1013, 593] width 185 height 40
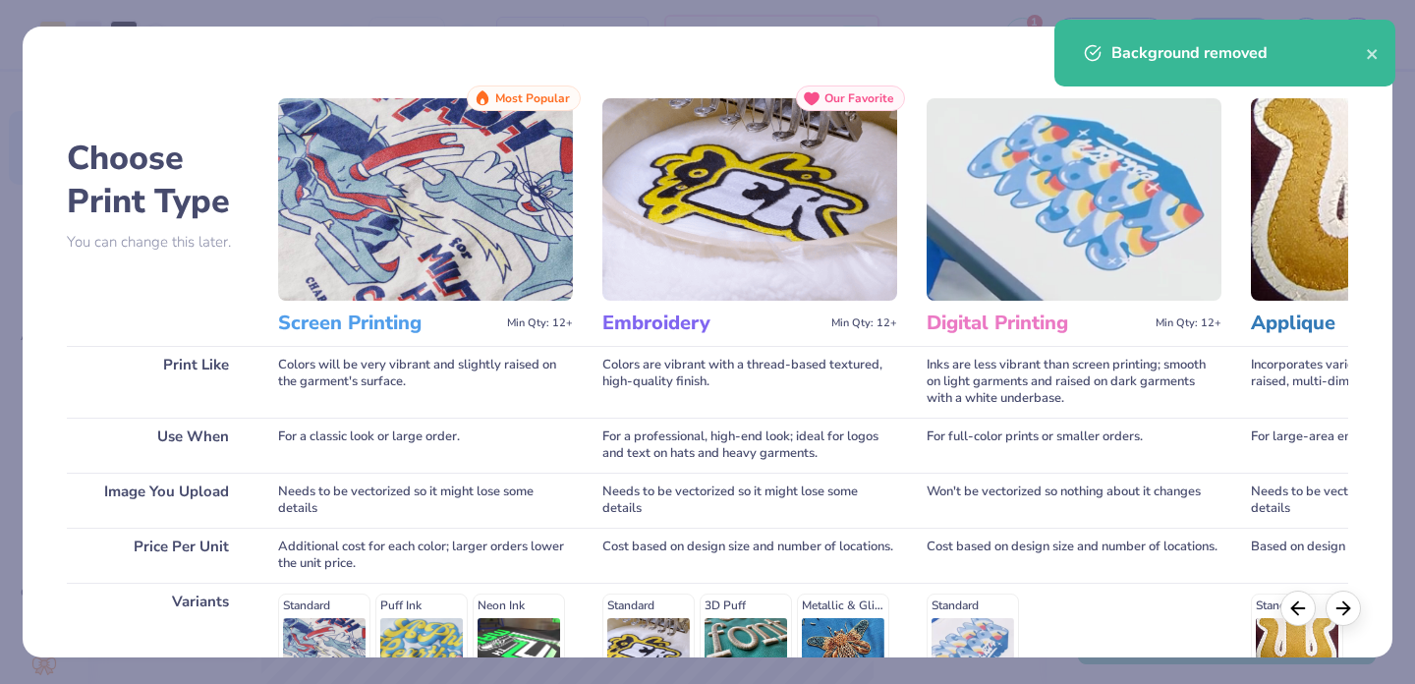
scroll to position [296, 0]
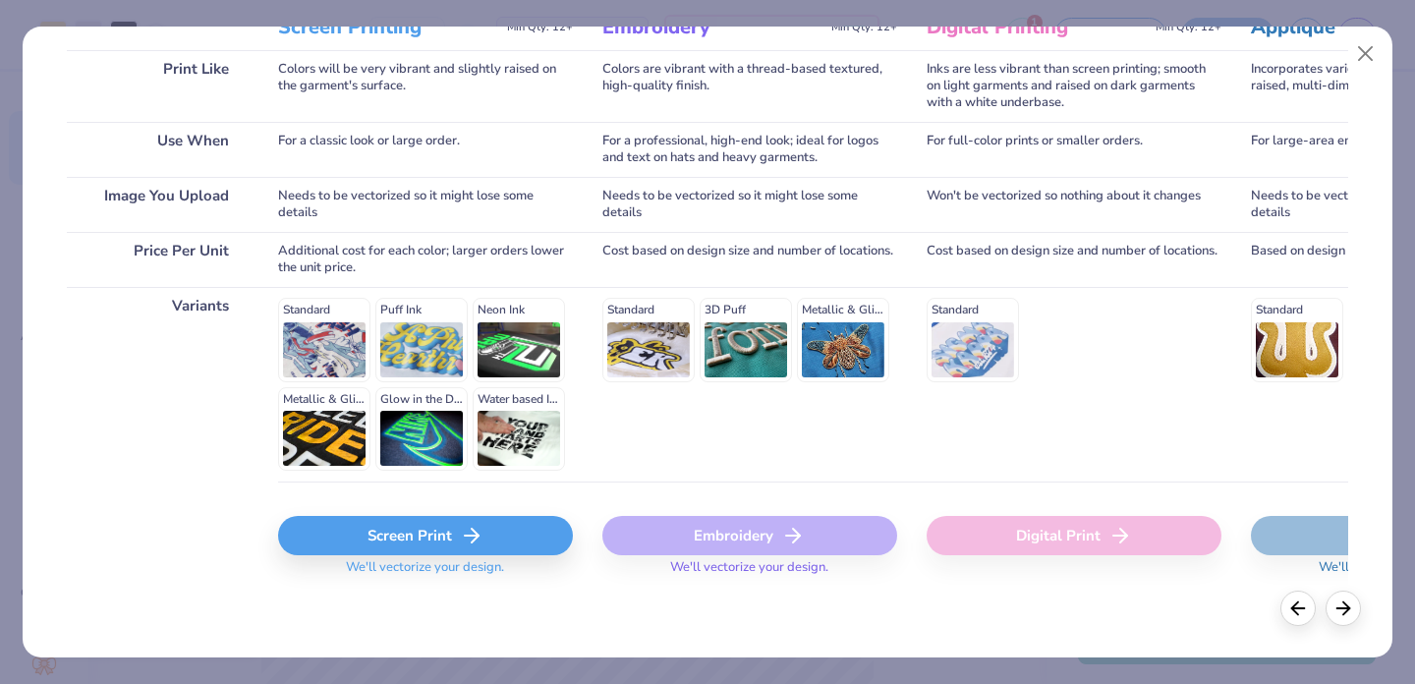
click at [405, 538] on div "Screen Print" at bounding box center [425, 535] width 295 height 39
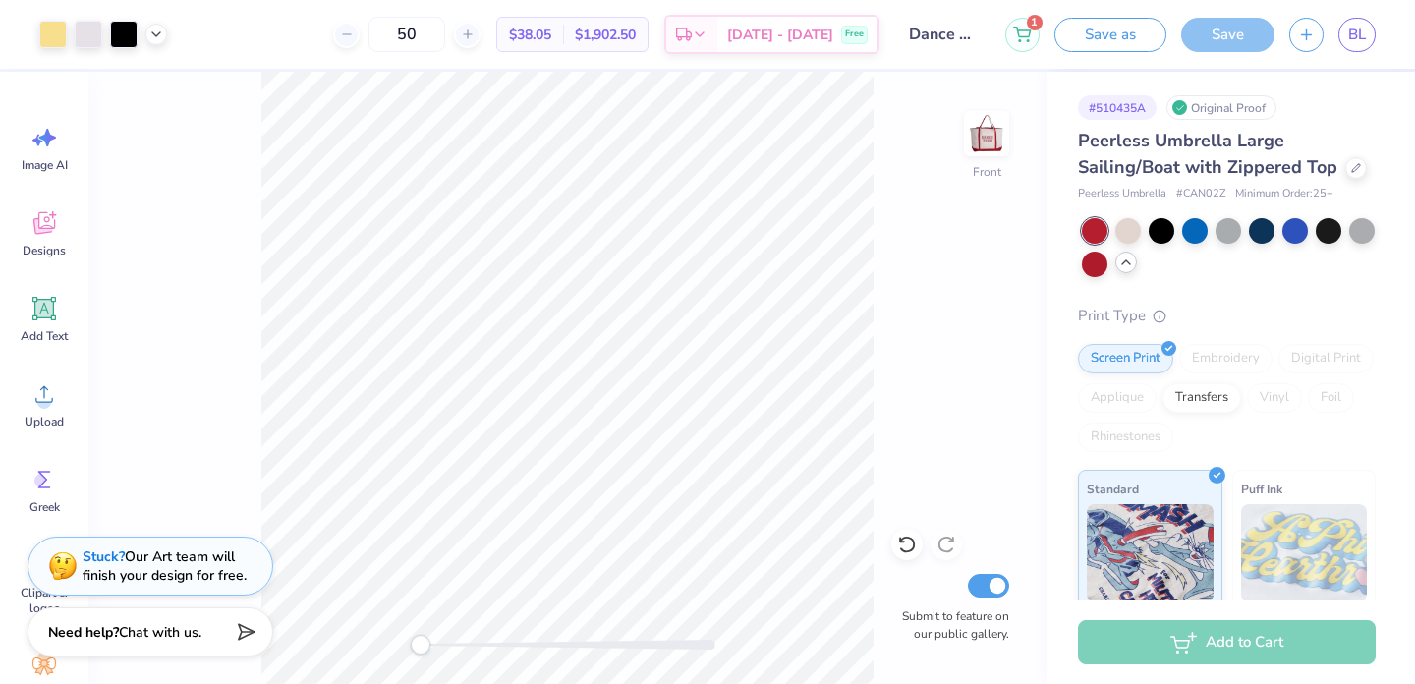
scroll to position [0, 0]
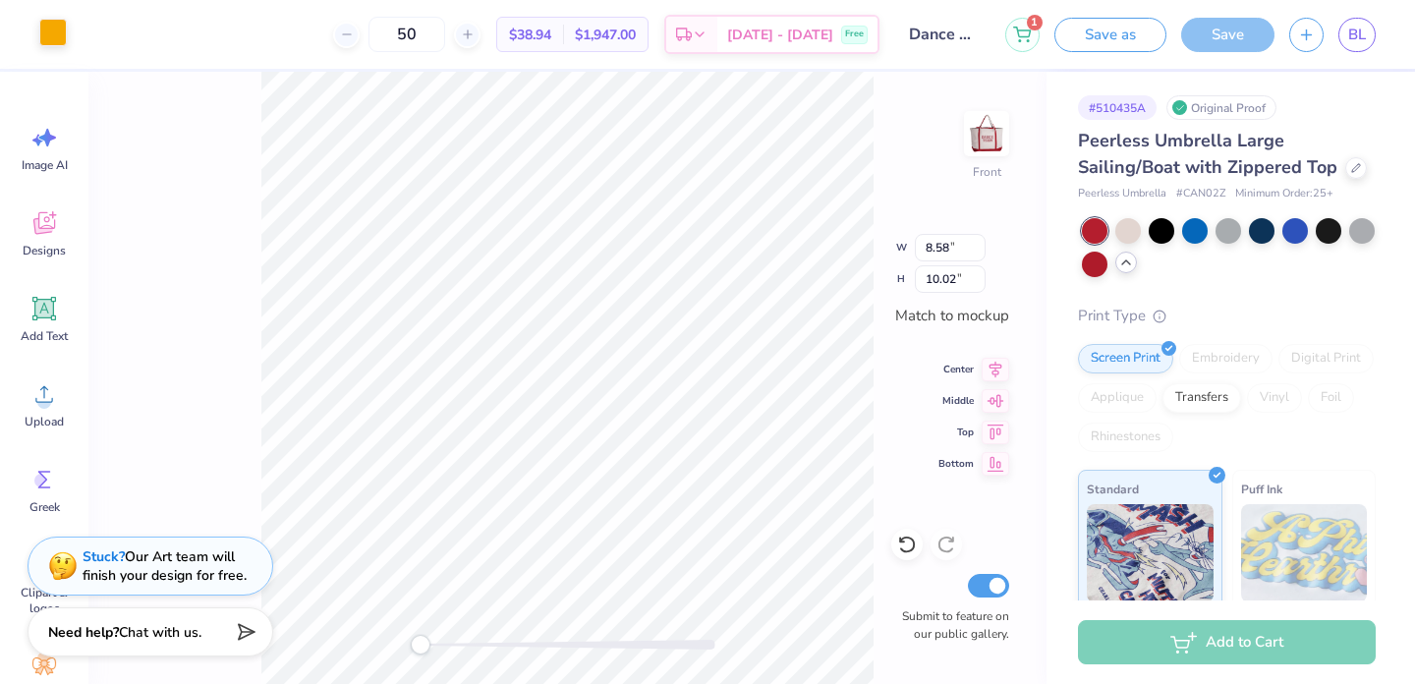
click at [59, 34] on div at bounding box center [53, 33] width 28 height 28
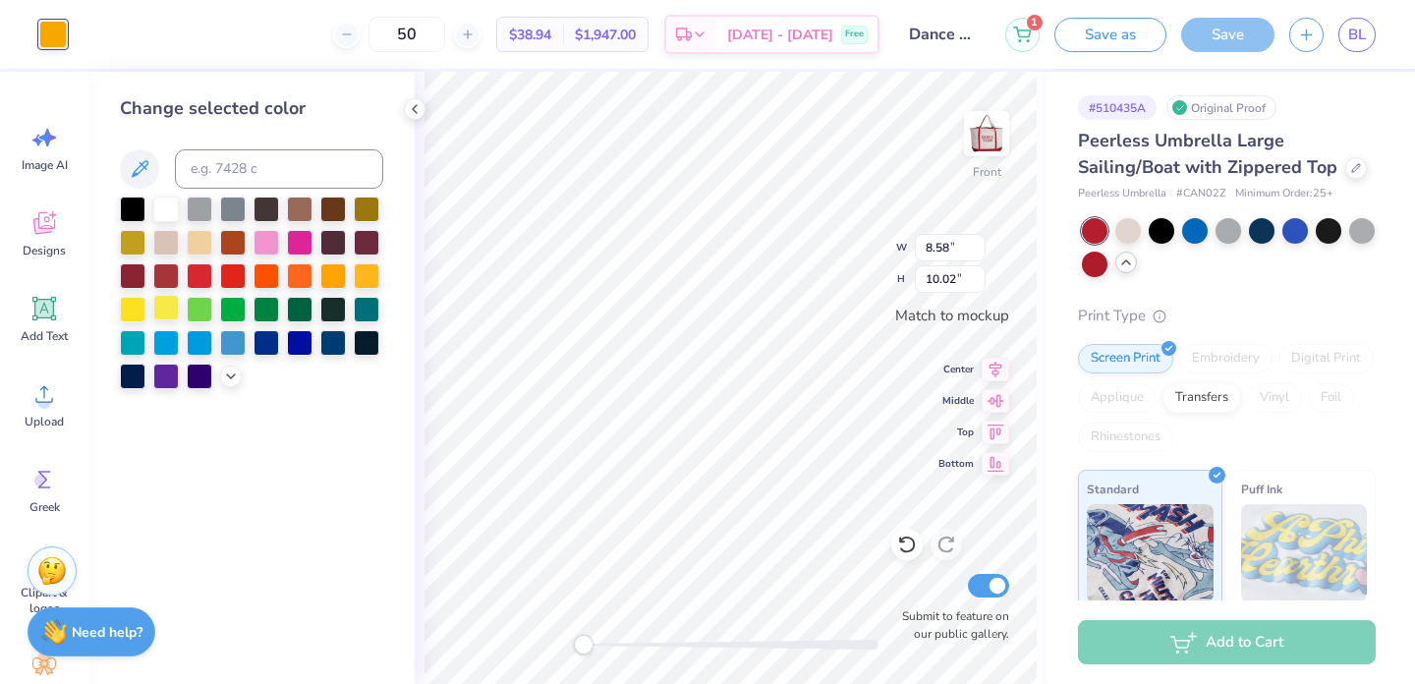
click at [159, 312] on div at bounding box center [166, 308] width 26 height 26
click at [130, 310] on div at bounding box center [133, 308] width 26 height 26
click at [135, 302] on div at bounding box center [133, 308] width 26 height 26
click at [127, 305] on div at bounding box center [133, 308] width 26 height 26
click at [56, 30] on div at bounding box center [53, 35] width 28 height 28
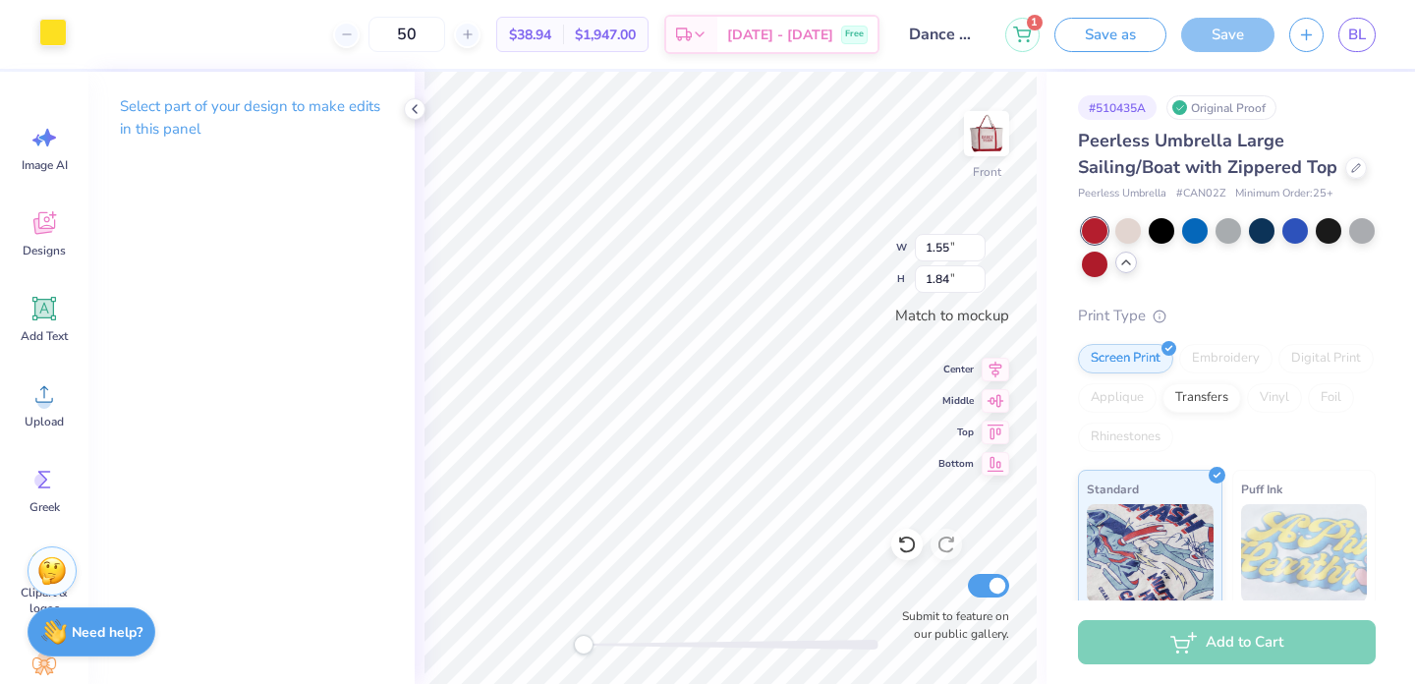
click at [49, 31] on div at bounding box center [53, 33] width 28 height 28
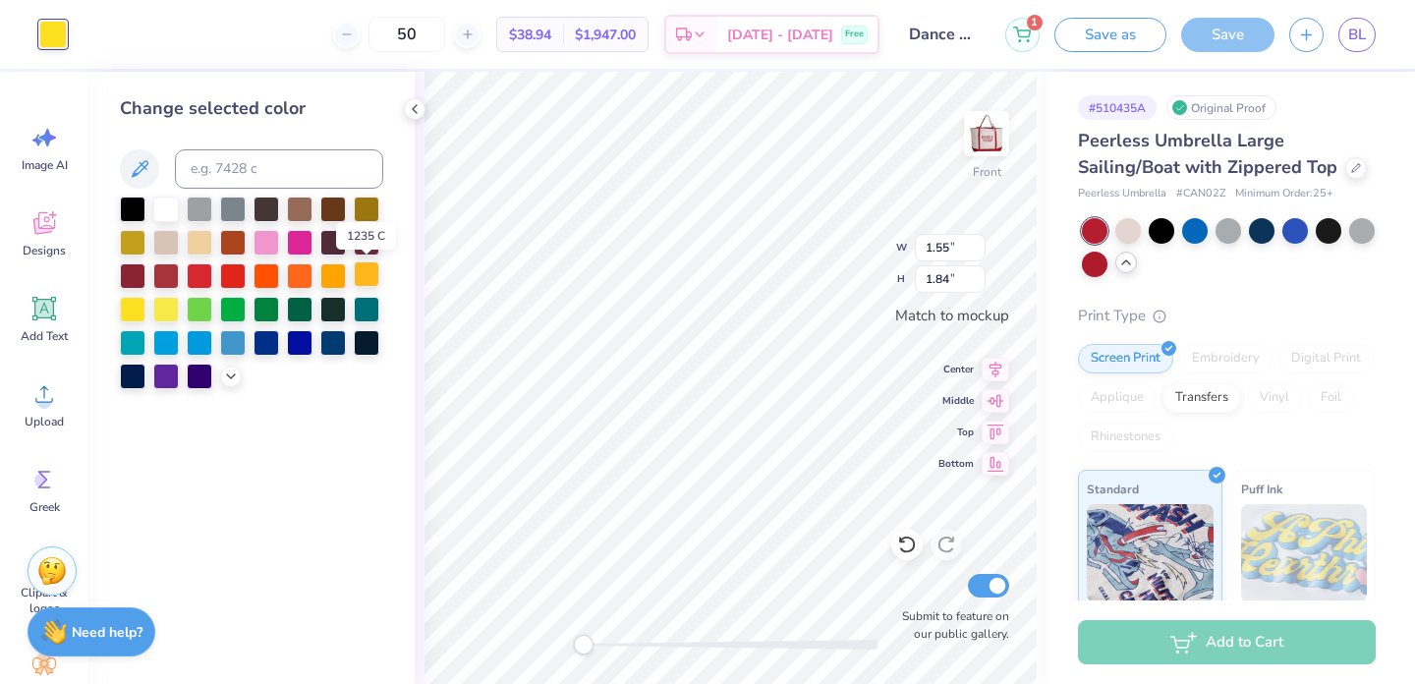
click at [369, 277] on div at bounding box center [367, 274] width 26 height 26
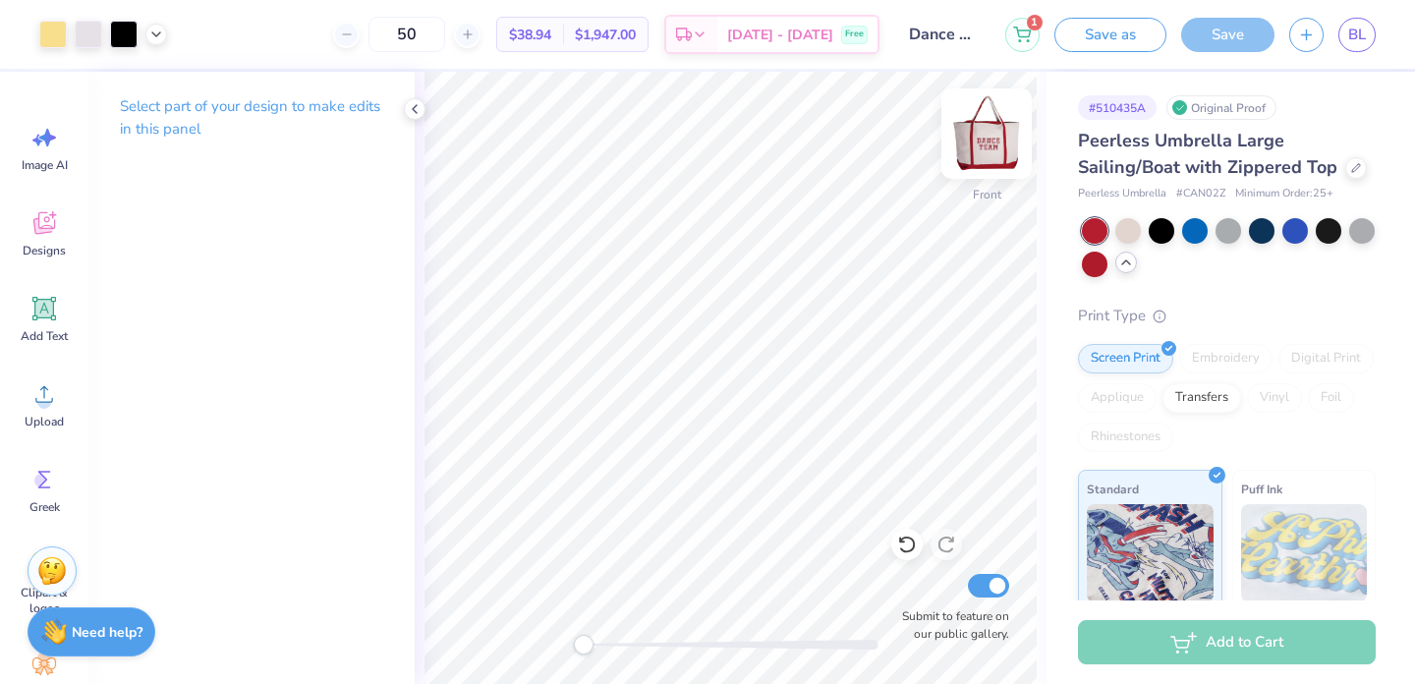
click at [990, 141] on img at bounding box center [986, 133] width 79 height 79
click at [983, 139] on img at bounding box center [986, 133] width 79 height 79
click at [983, 139] on img at bounding box center [986, 133] width 39 height 39
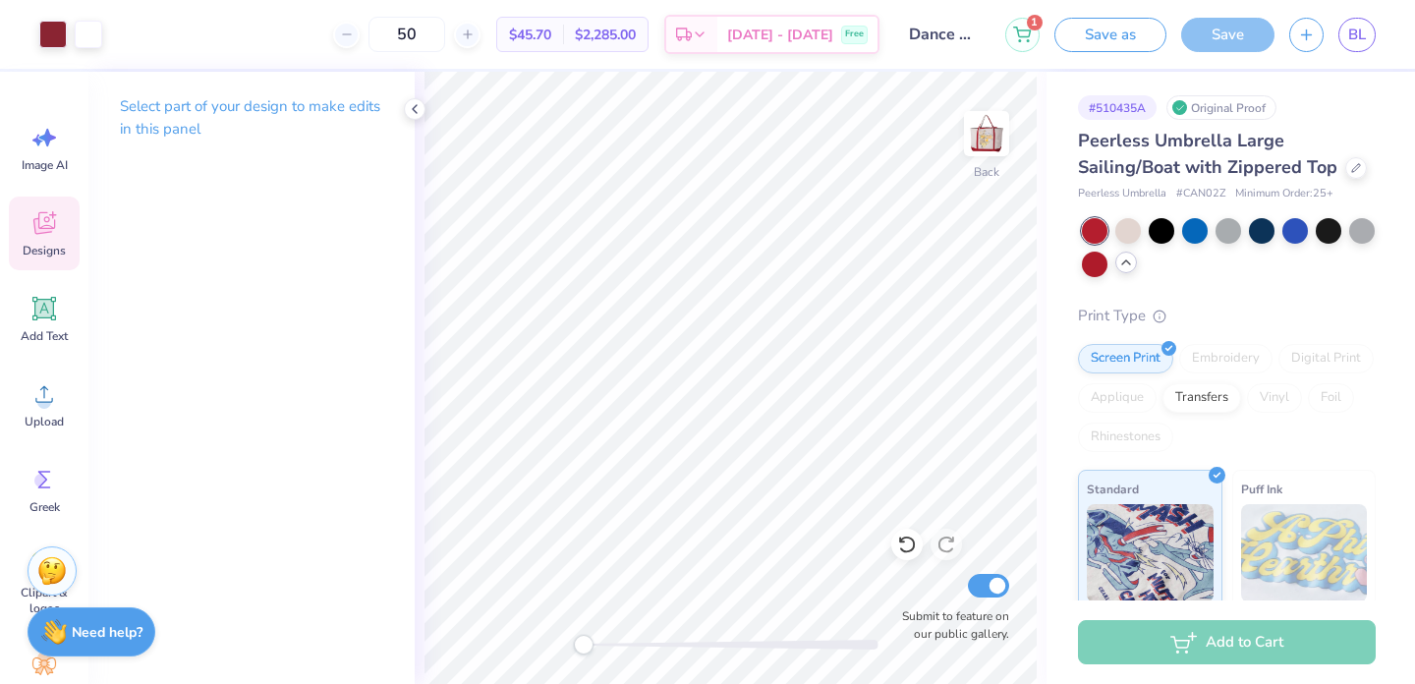
click at [46, 246] on span "Designs" at bounding box center [44, 251] width 43 height 16
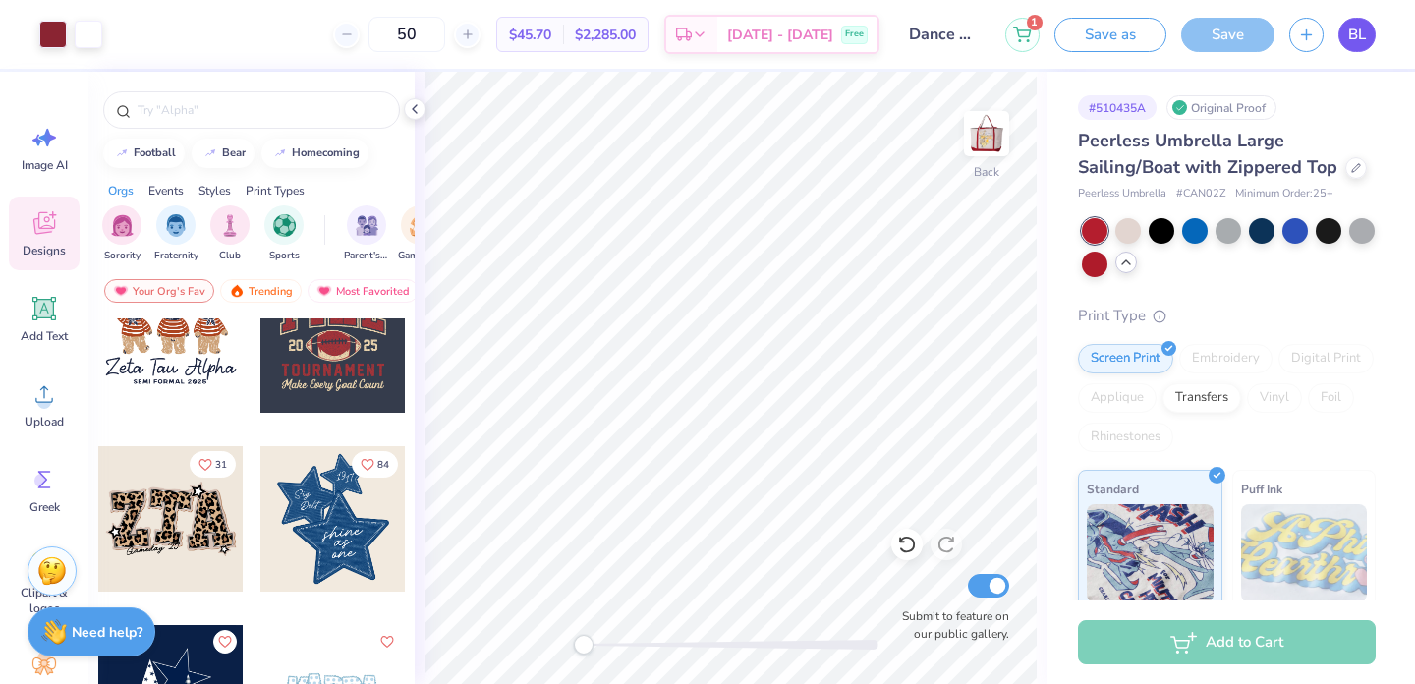
click at [1359, 44] on span "BL" at bounding box center [1357, 35] width 18 height 23
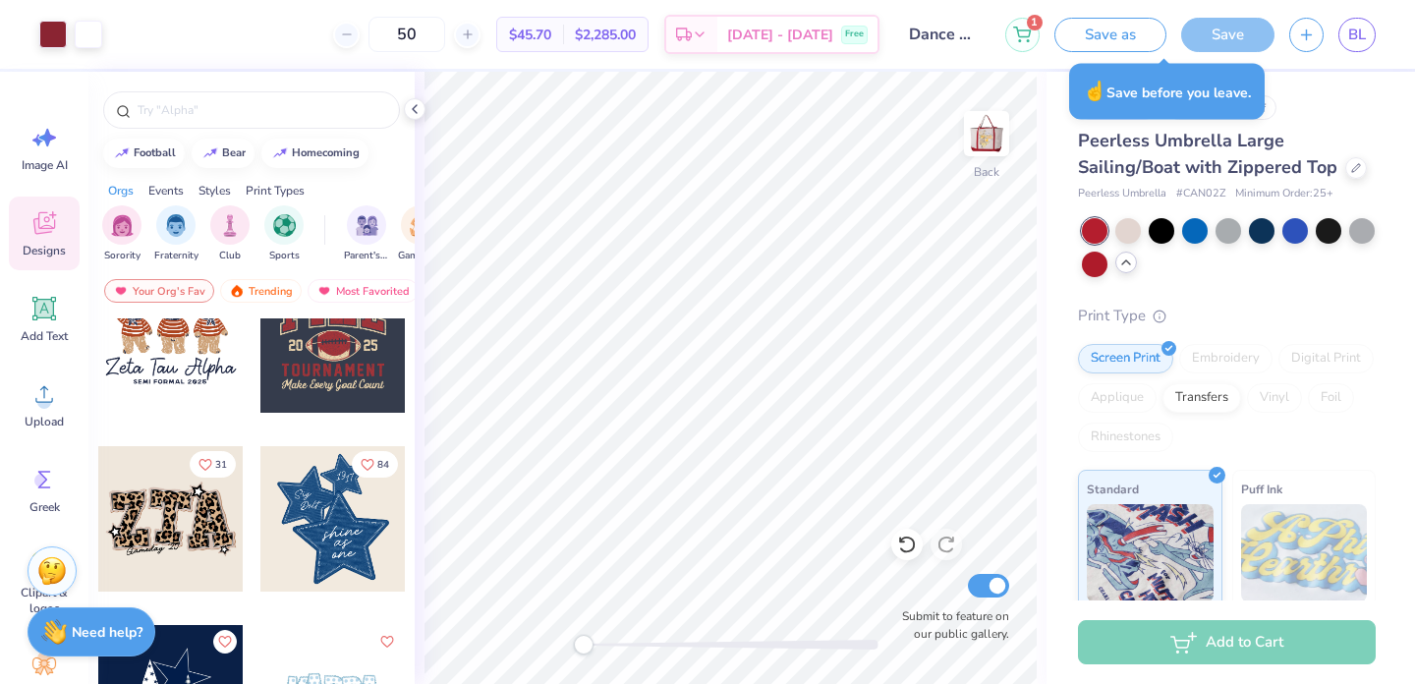
click at [1229, 47] on div "Save" at bounding box center [1227, 35] width 93 height 34
click at [1224, 41] on div "Save" at bounding box center [1227, 35] width 93 height 34
click at [1113, 47] on button "Save as" at bounding box center [1110, 32] width 112 height 34
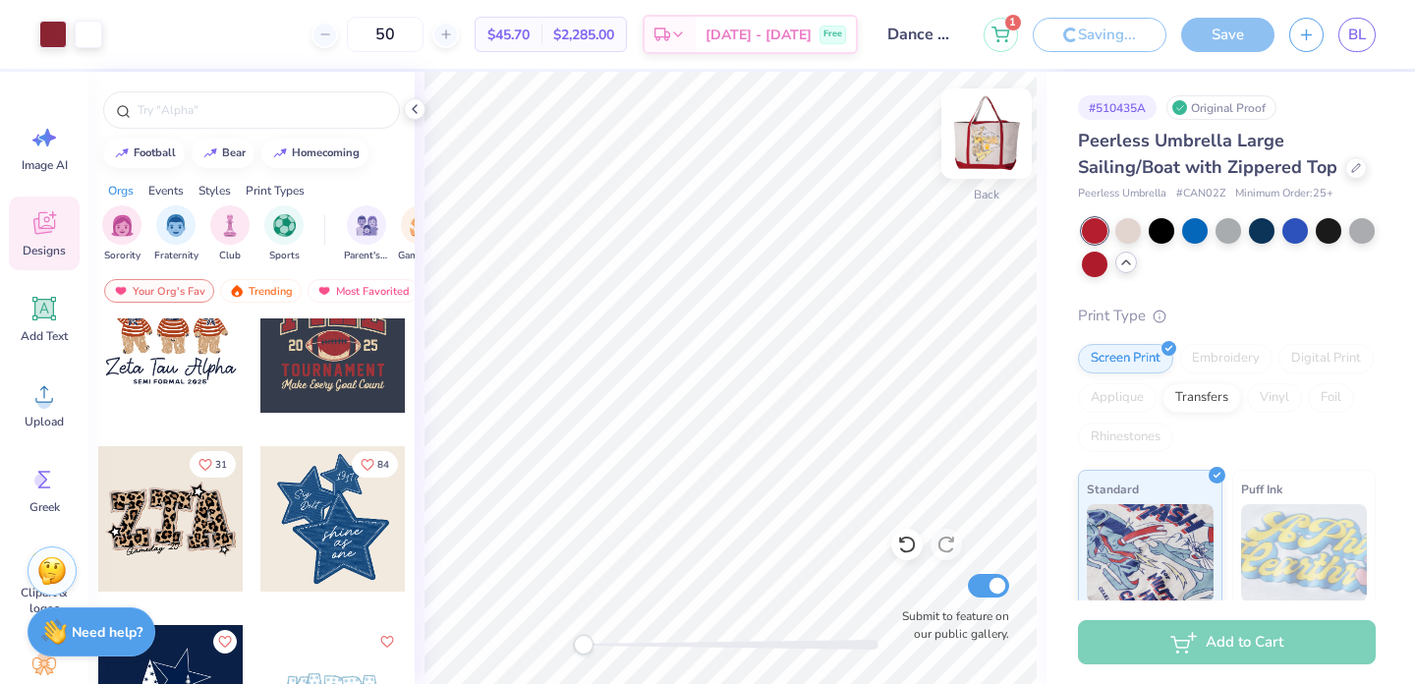
click at [995, 163] on img at bounding box center [986, 133] width 79 height 79
click at [980, 141] on img at bounding box center [986, 133] width 79 height 79
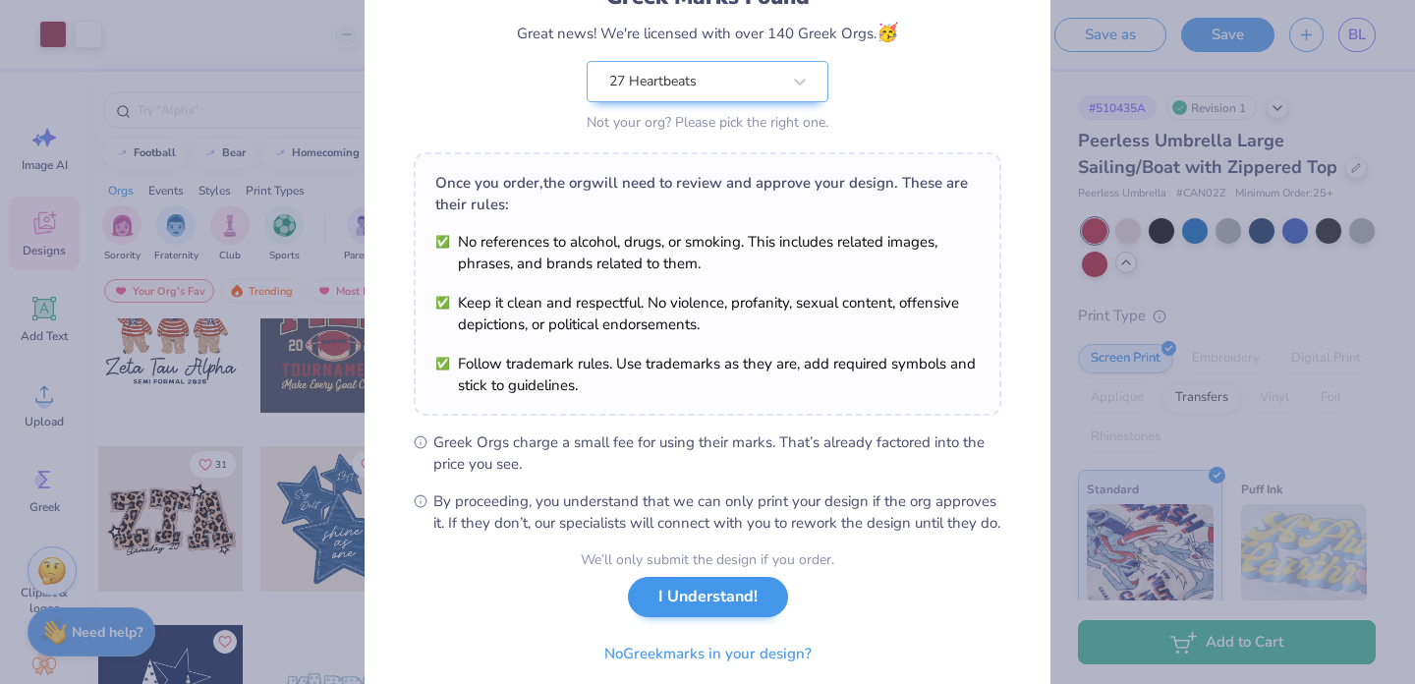
scroll to position [165, 0]
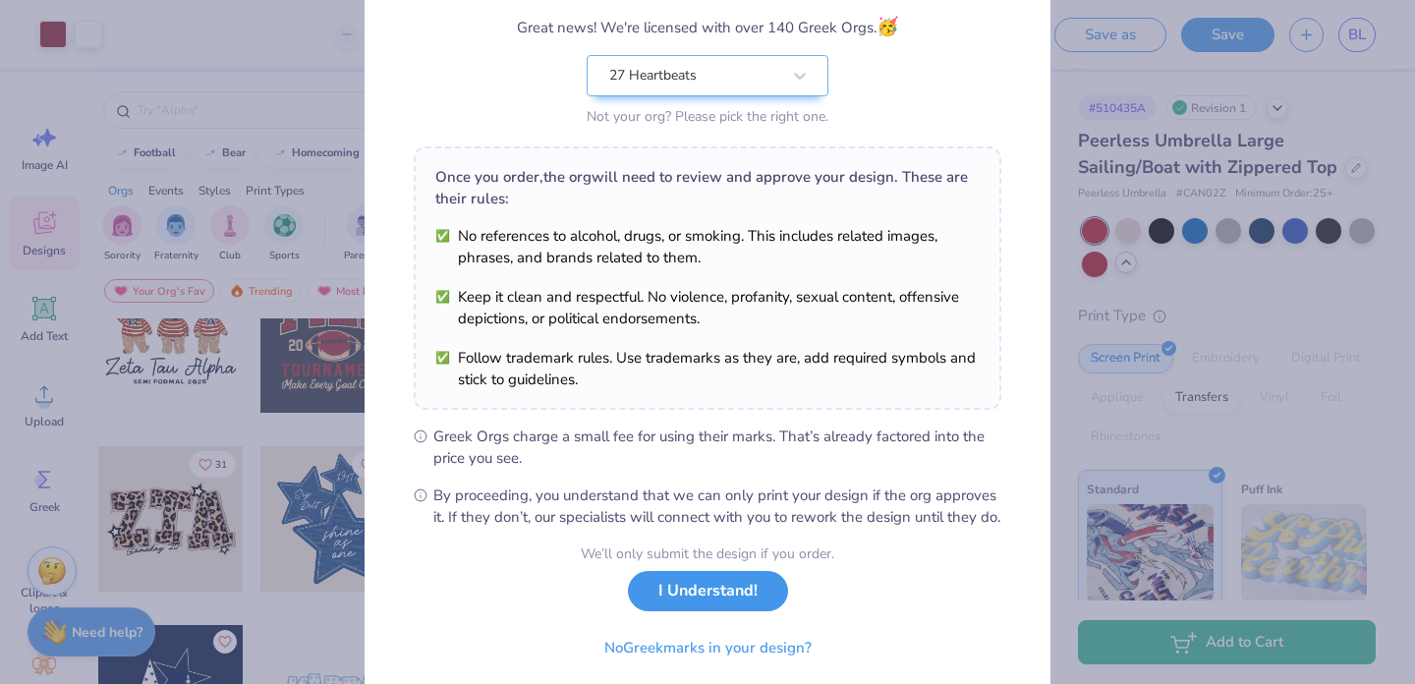
click at [713, 611] on button "I Understand!" at bounding box center [708, 591] width 160 height 40
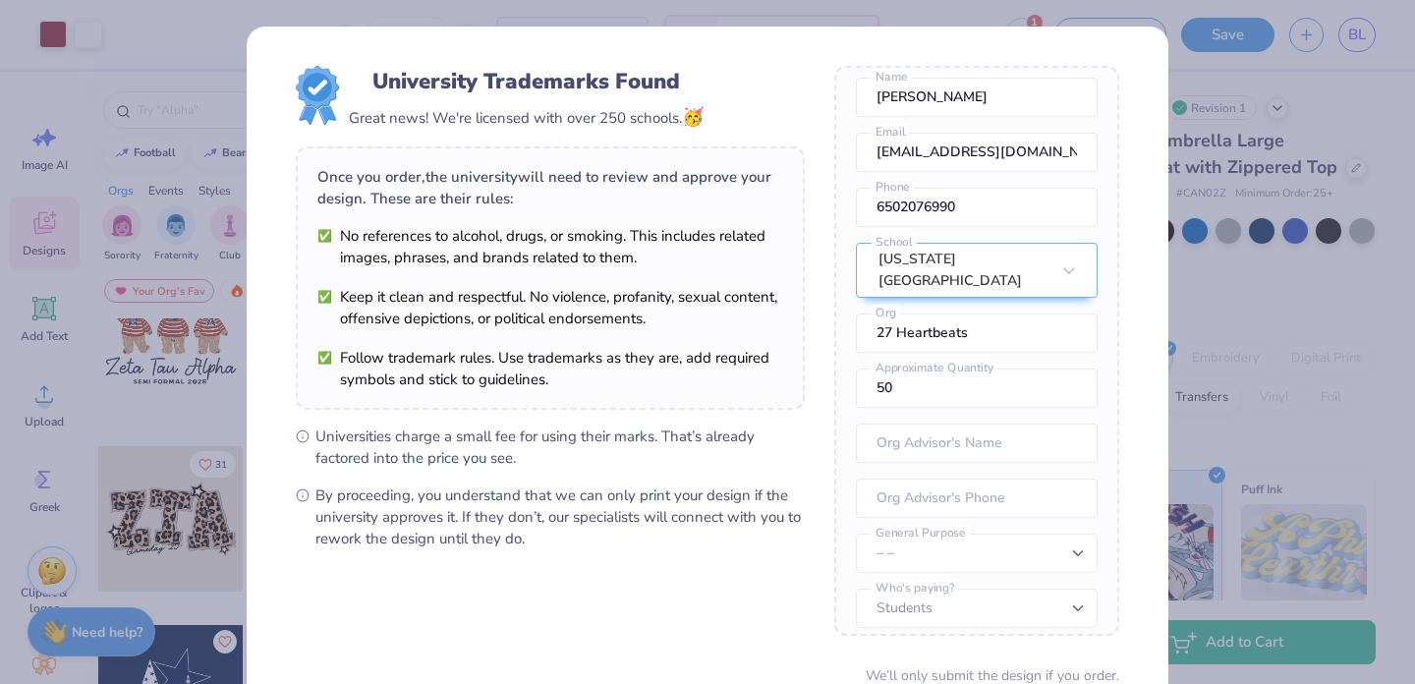
scroll to position [171, 0]
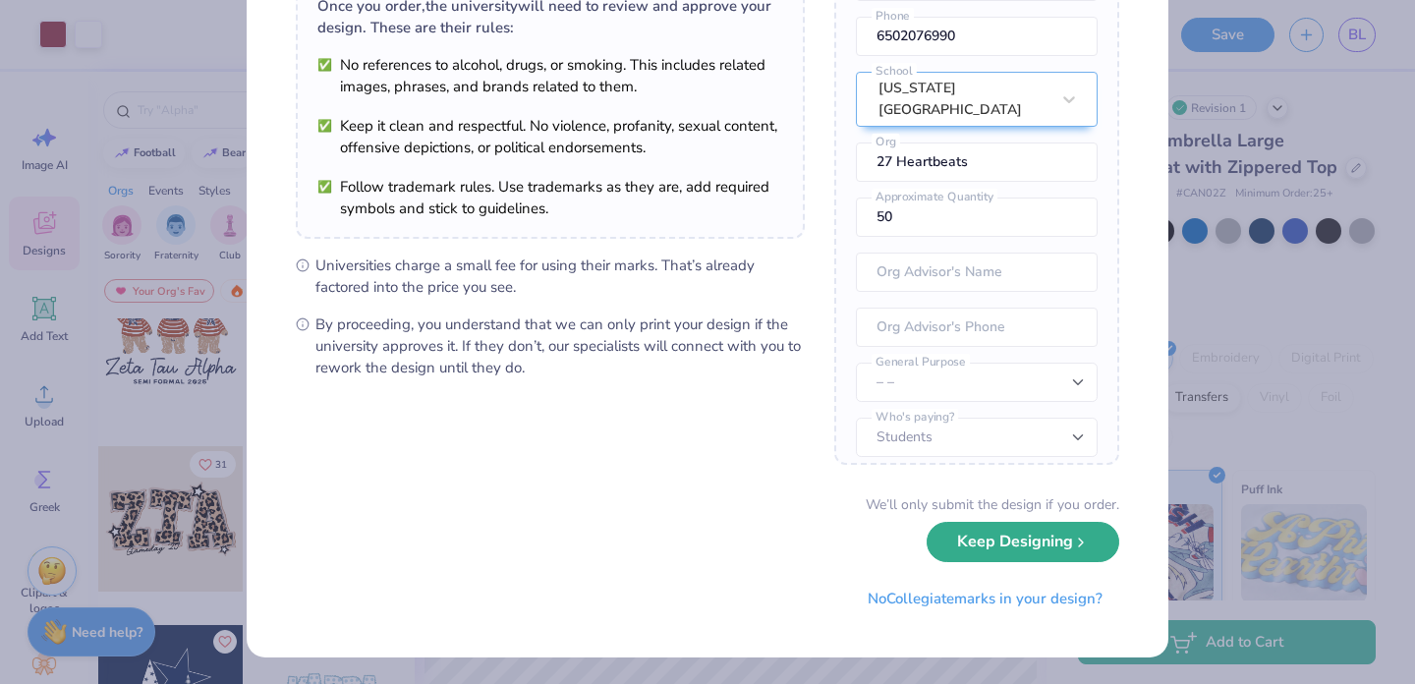
click at [1000, 544] on button "Keep Designing" at bounding box center [1022, 542] width 193 height 40
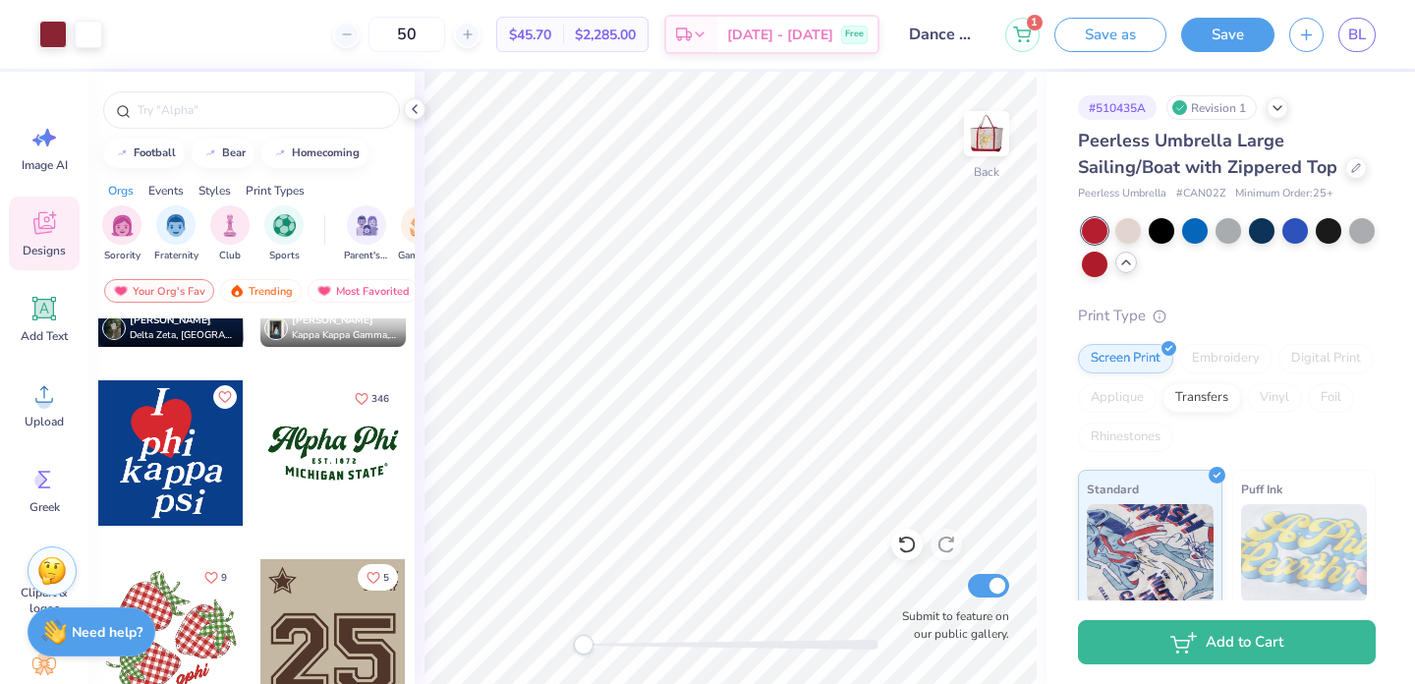
scroll to position [1907, 0]
click at [332, 649] on div at bounding box center [332, 630] width 145 height 145
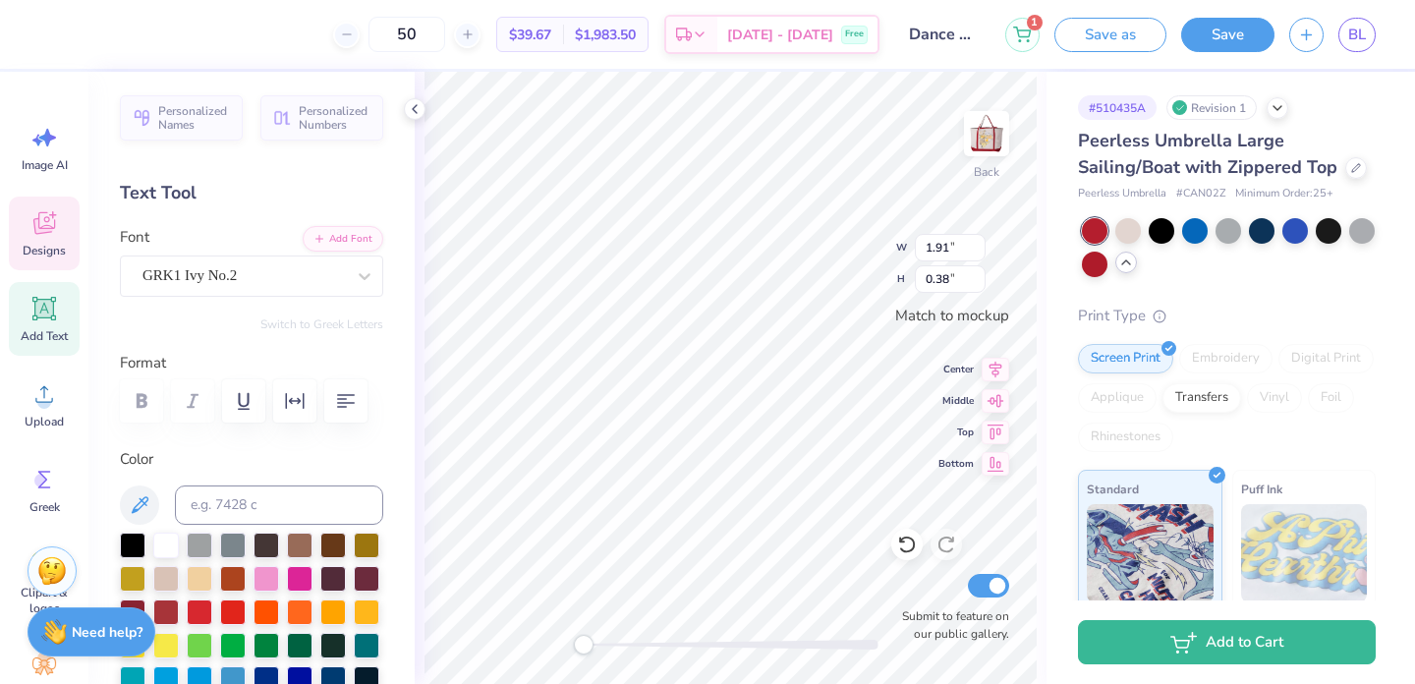
type input "1.91"
type input "0.38"
type input "2.66"
type input "1.80"
type input "1.53"
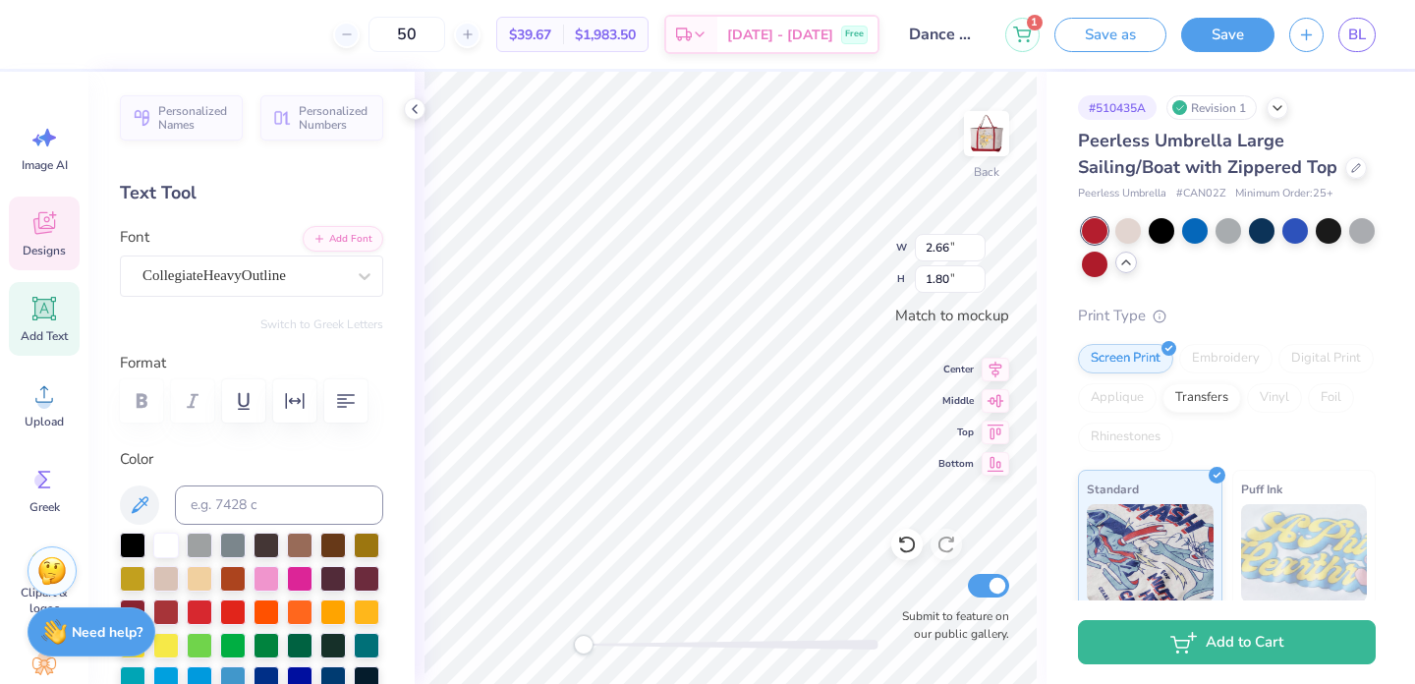
type input "1.03"
type textarea "25/26"
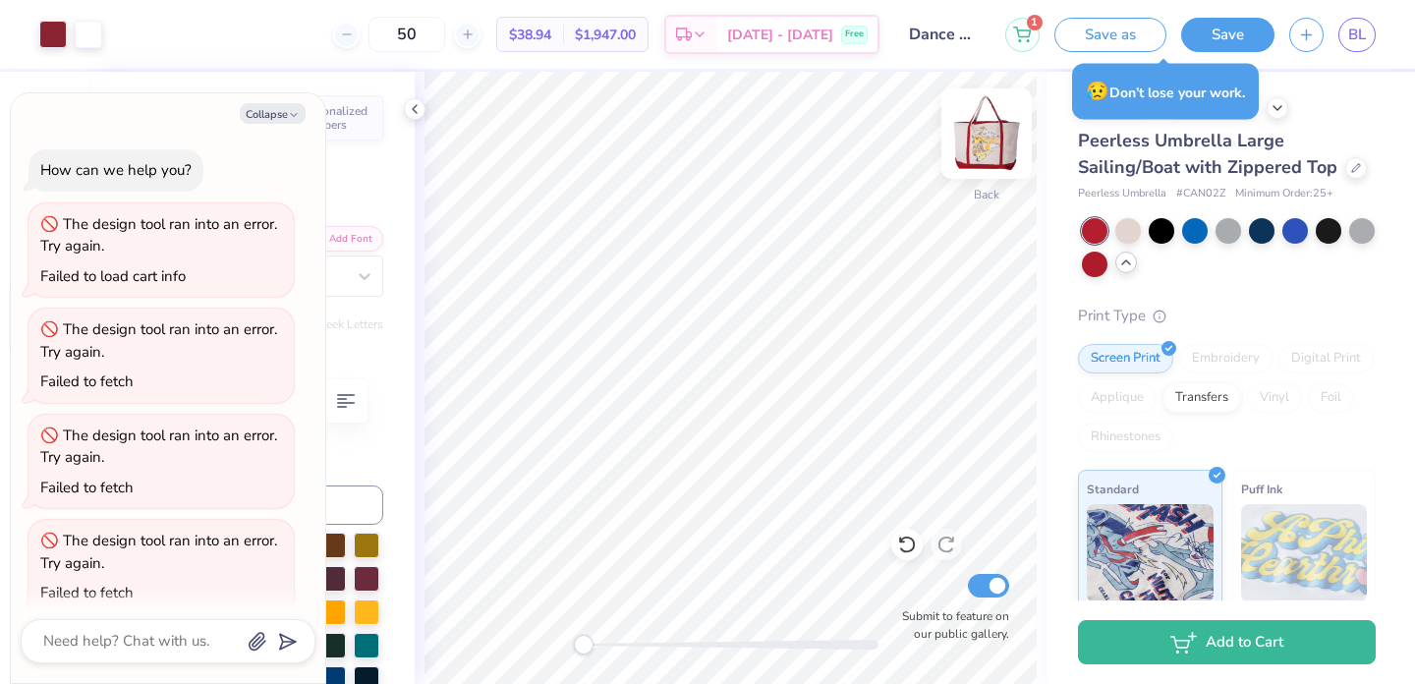
type textarea "x"
